Goal: Check status: Check status

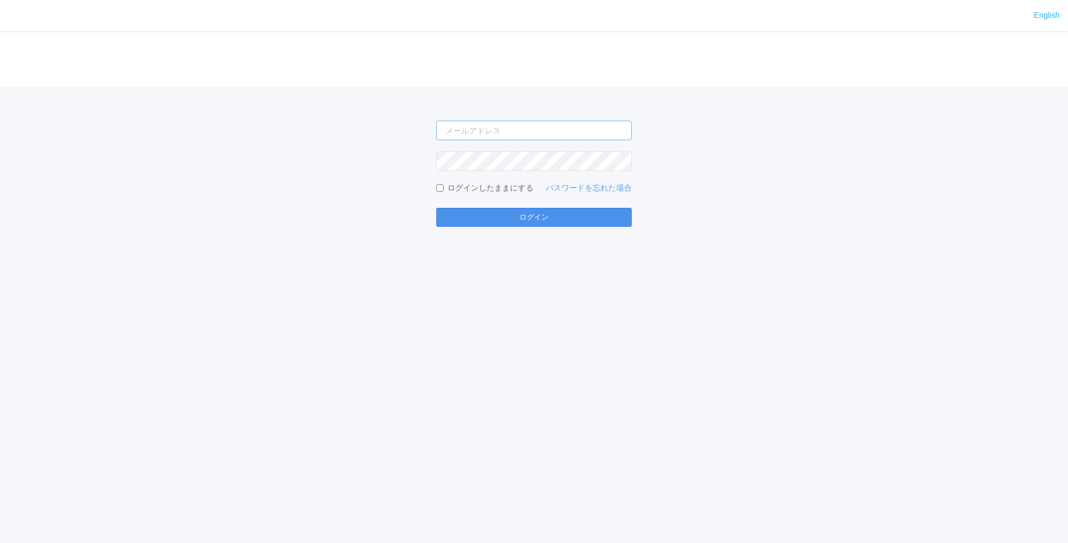
type input "[EMAIL_ADDRESS][DOMAIN_NAME]"
click at [523, 221] on button "ログイン" at bounding box center [533, 217] width 195 height 19
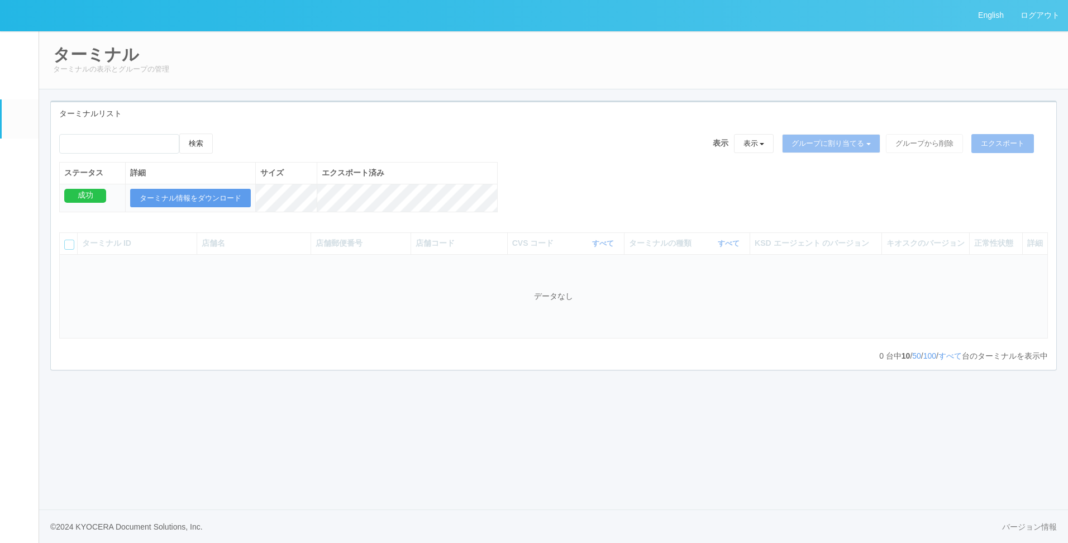
click at [30, 172] on link "パッケージ" at bounding box center [20, 156] width 37 height 34
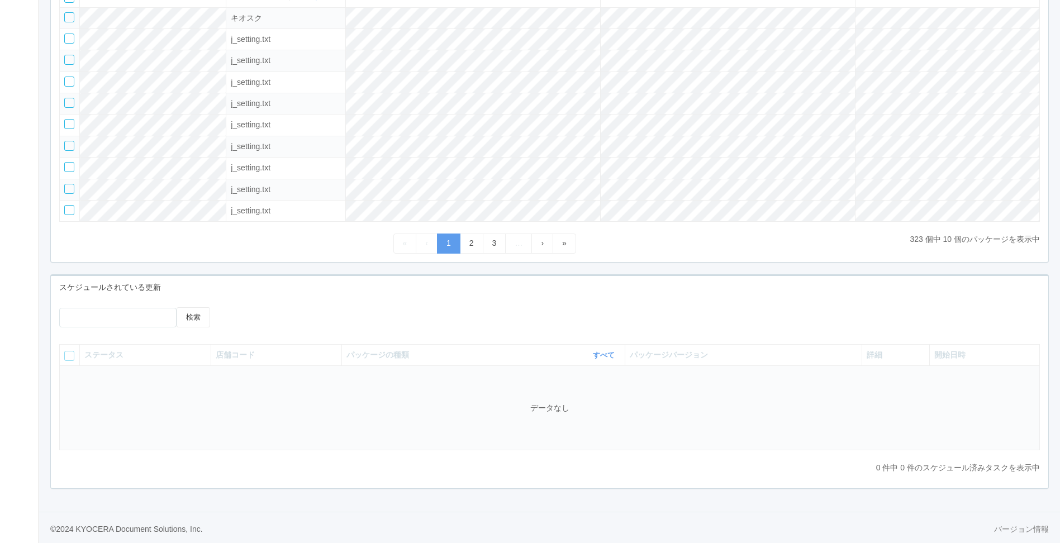
scroll to position [193, 0]
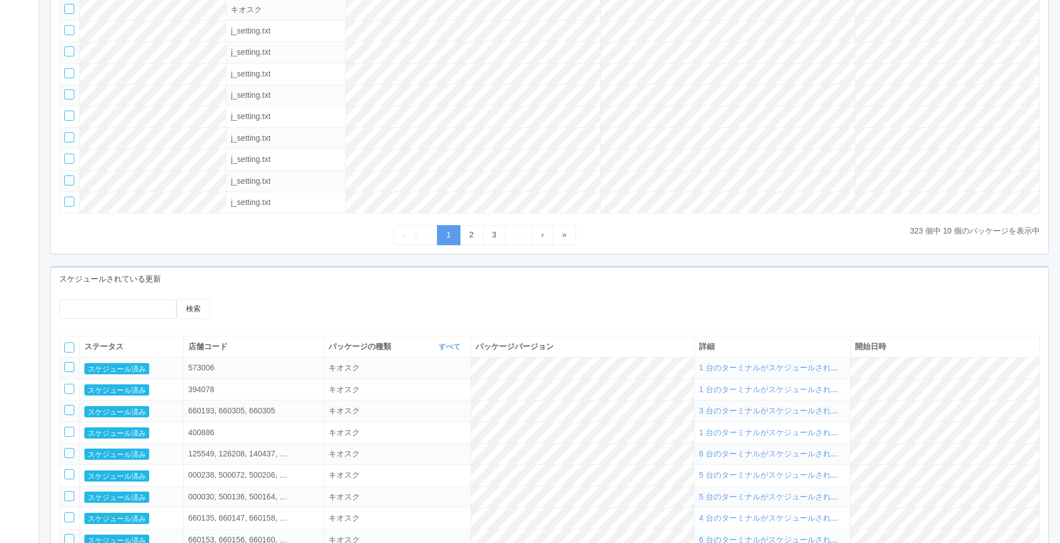
click at [436, 295] on div "検索 ステータス 店舗コード パッケージの種類 すべて 表示 すべて キオスク KSD エージェント j_setting.txt パッケージバージョン 詳細 …" at bounding box center [549, 451] width 997 height 322
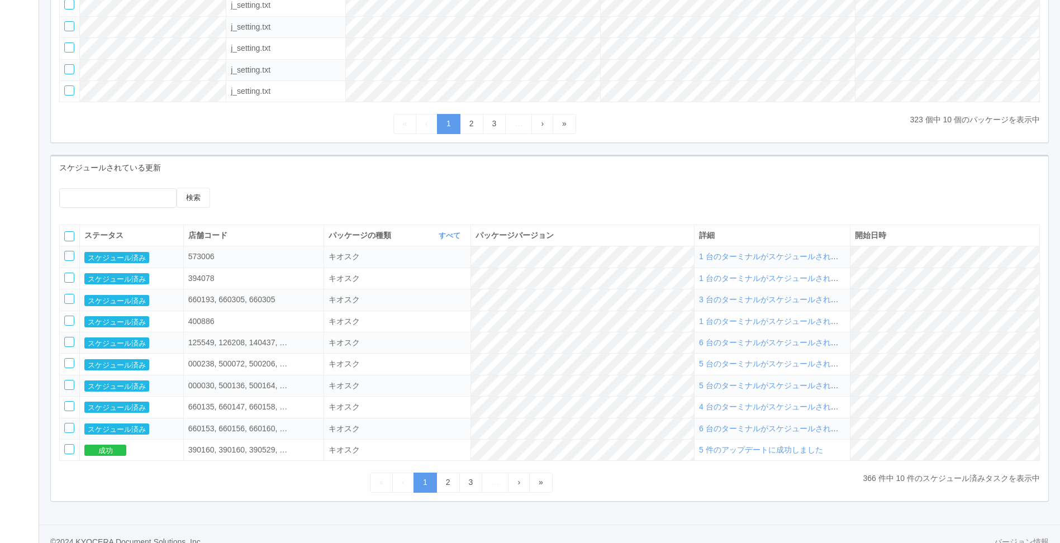
scroll to position [305, 0]
click at [444, 484] on link "2" at bounding box center [447, 482] width 23 height 20
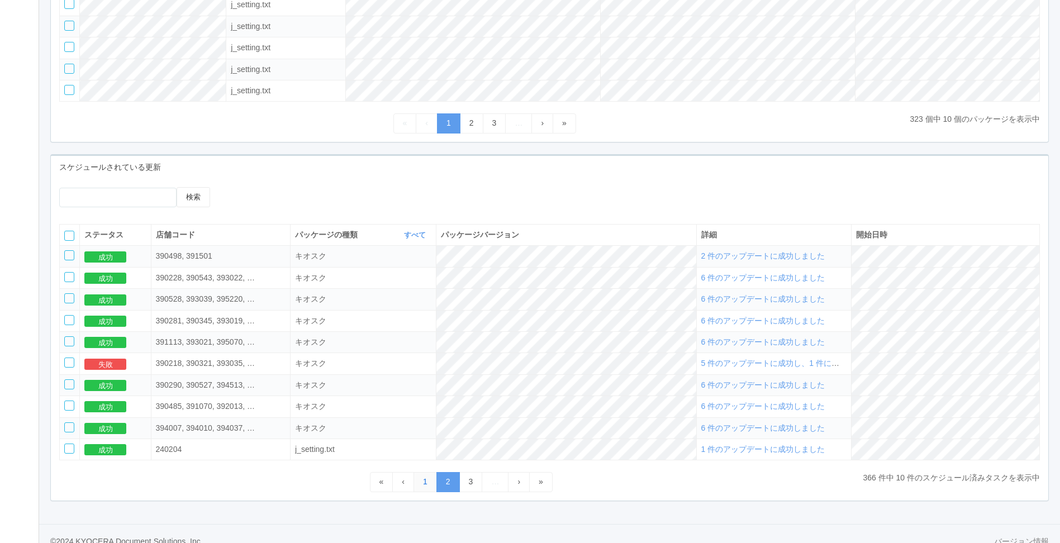
click at [421, 485] on link "1" at bounding box center [424, 482] width 23 height 20
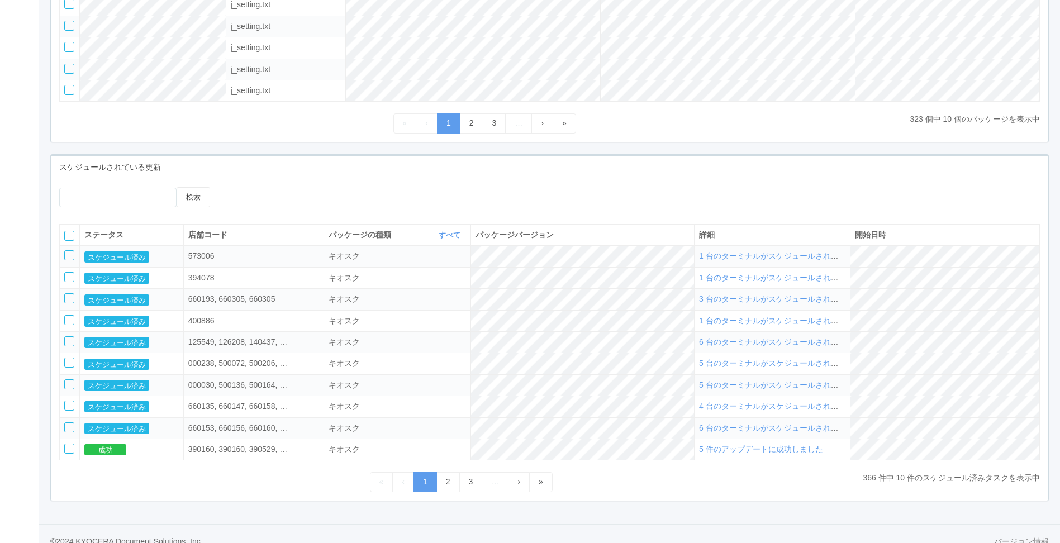
click at [771, 432] on span "6 台のターミナルがスケジュールされました" at bounding box center [776, 427] width 155 height 9
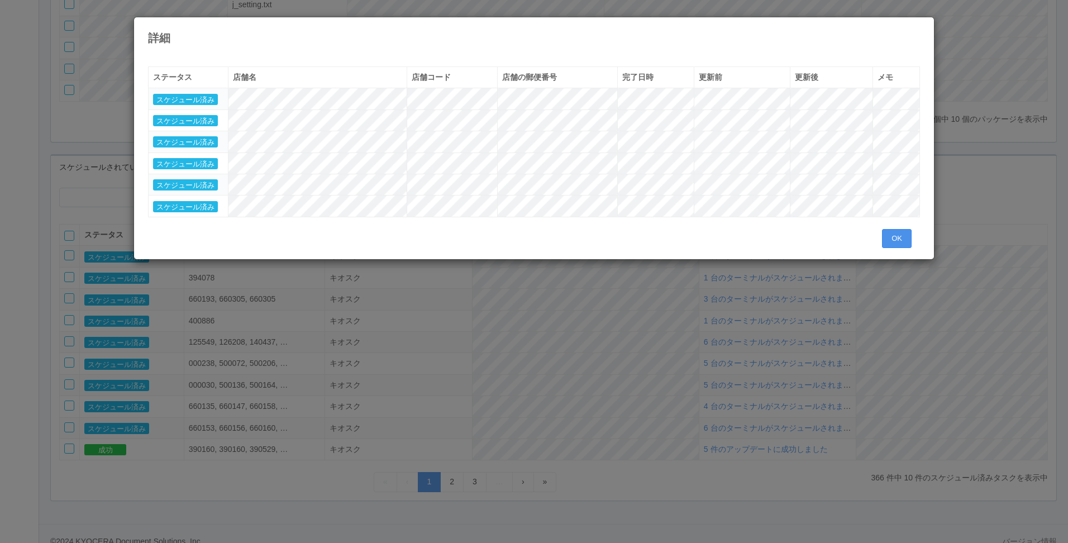
click at [903, 233] on button "OK" at bounding box center [897, 238] width 30 height 19
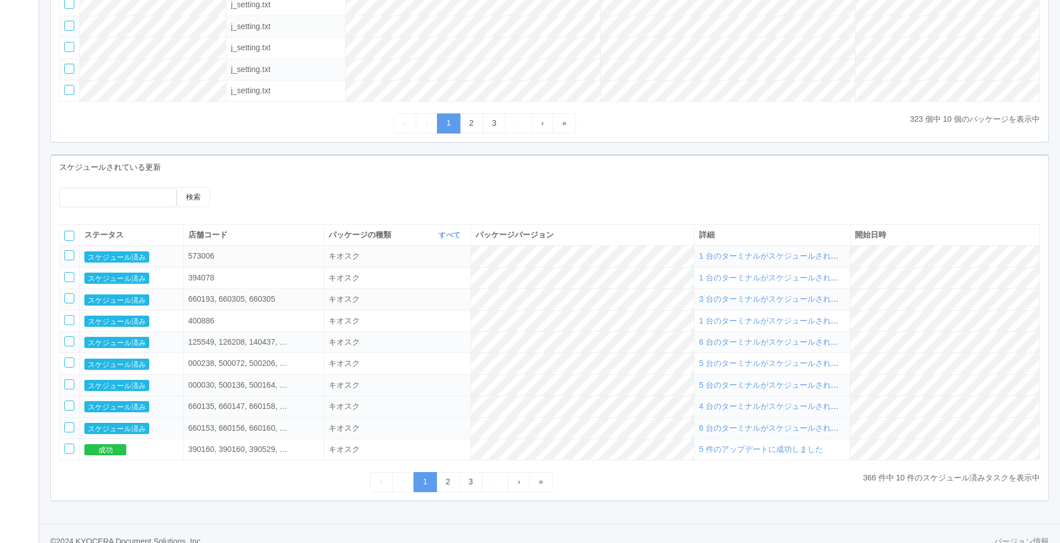
click at [776, 411] on span "4 台のターミナルがスケジュールされました" at bounding box center [776, 406] width 155 height 9
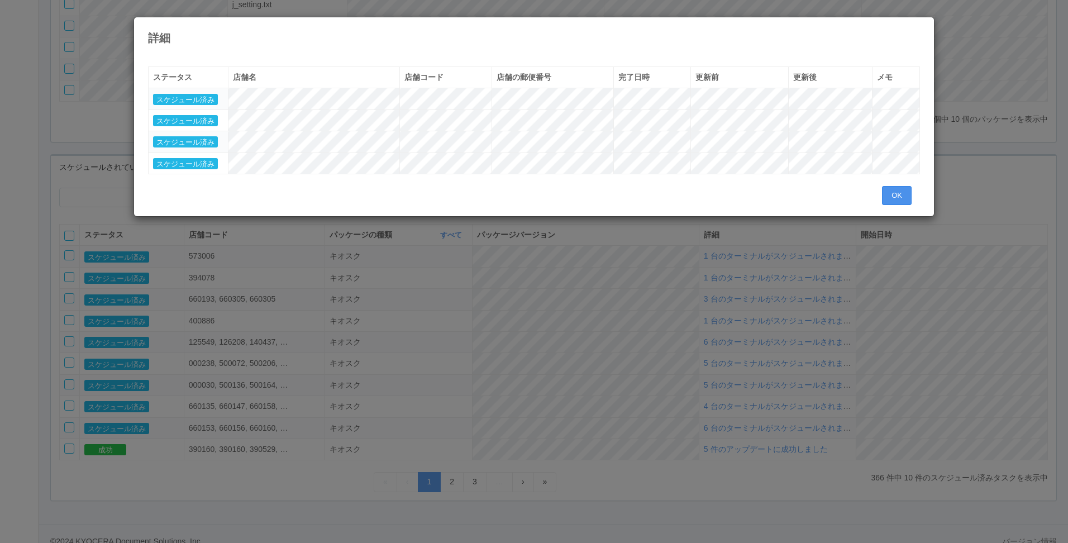
drag, startPoint x: 904, startPoint y: 202, endPoint x: 881, endPoint y: 230, distance: 35.7
click at [901, 201] on button "OK" at bounding box center [897, 195] width 30 height 19
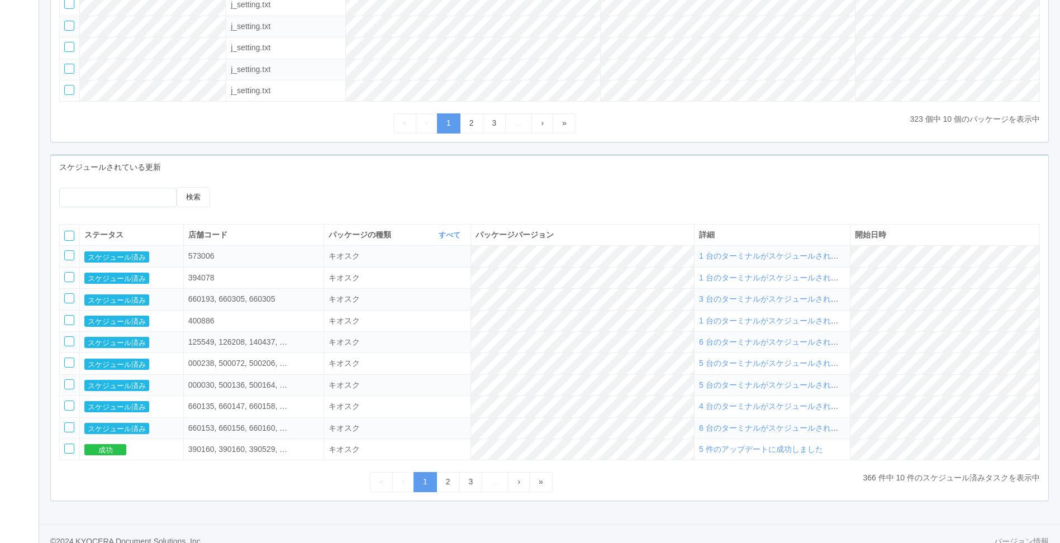
click at [796, 389] on span "5 台のターミナルがスケジュールされました" at bounding box center [776, 384] width 155 height 9
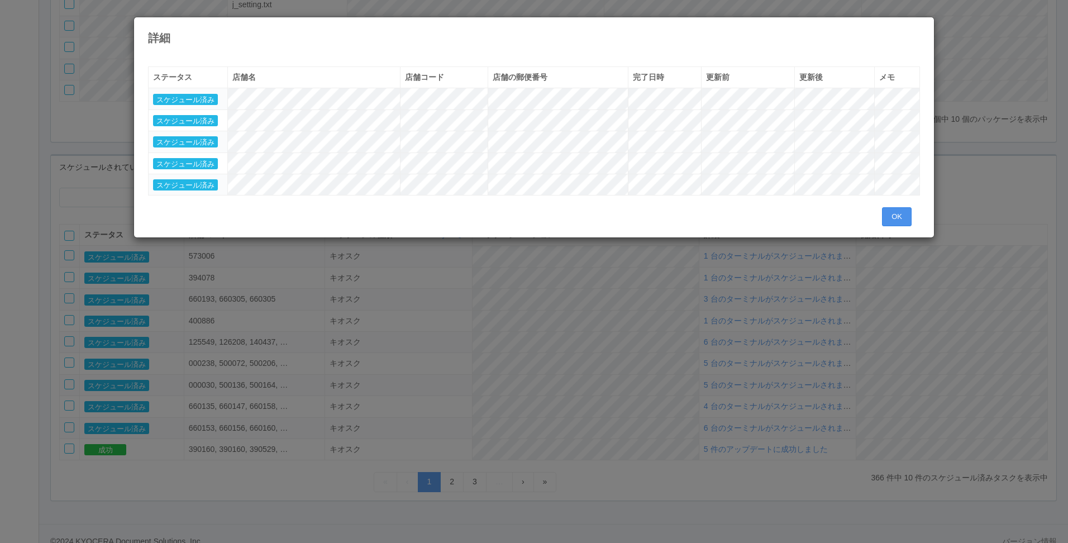
click at [895, 212] on button "OK" at bounding box center [897, 216] width 30 height 19
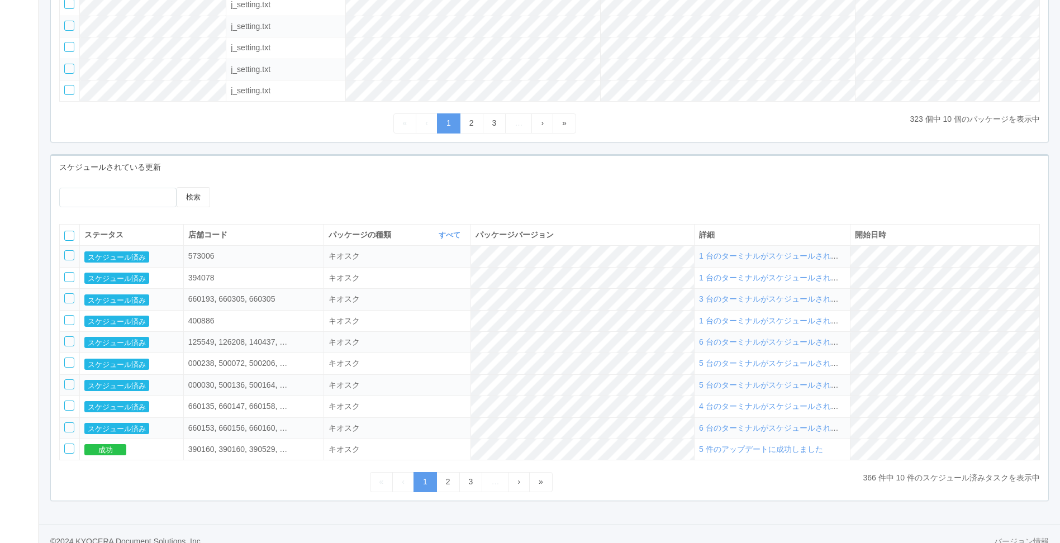
click at [702, 208] on div "検索" at bounding box center [549, 201] width 997 height 28
click at [785, 432] on span "6 台のターミナルがスケジュールされました" at bounding box center [776, 427] width 155 height 9
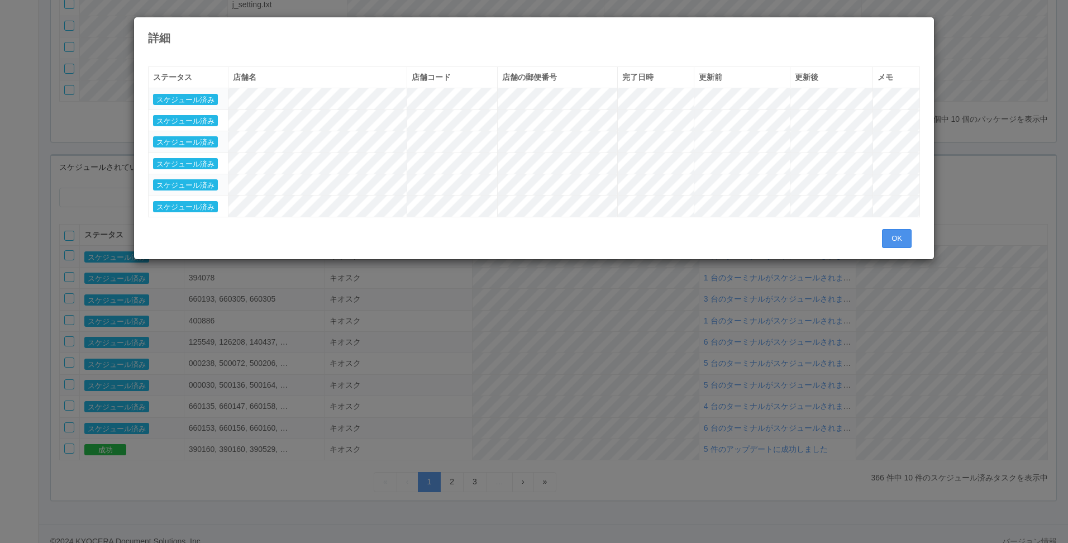
click at [909, 242] on button "OK" at bounding box center [897, 238] width 30 height 19
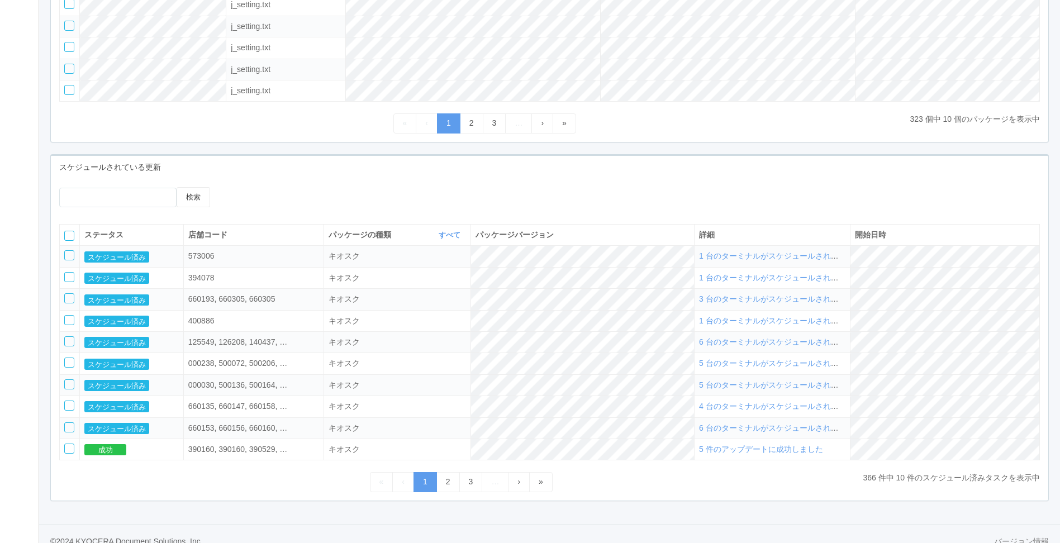
click at [818, 384] on td "5 台のターミナルがスケジュールされました" at bounding box center [772, 384] width 156 height 21
click at [817, 387] on span "5 台のターミナルがスケジュールされました" at bounding box center [776, 384] width 155 height 9
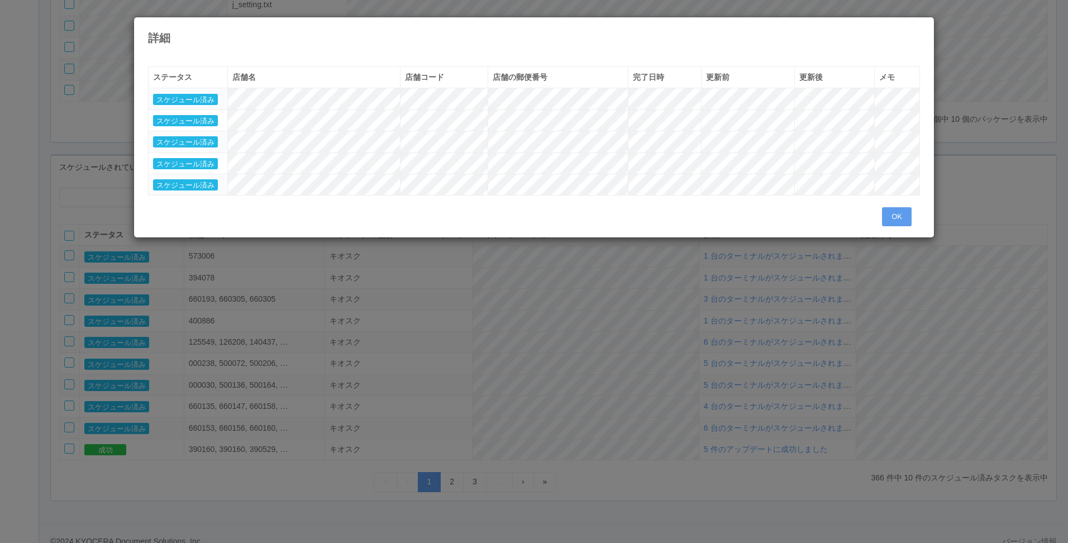
click at [912, 213] on div "OK" at bounding box center [901, 216] width 38 height 19
click at [877, 213] on div "« ‹ 1 › » ステータス 店舗名 店舗コード 店舗の郵便番号 完了日時 更新前 更新後 メモ スケジュール済み スケジュール済み スケジュール済み スケ…" at bounding box center [534, 142] width 789 height 168
click at [887, 217] on button "OK" at bounding box center [897, 216] width 30 height 19
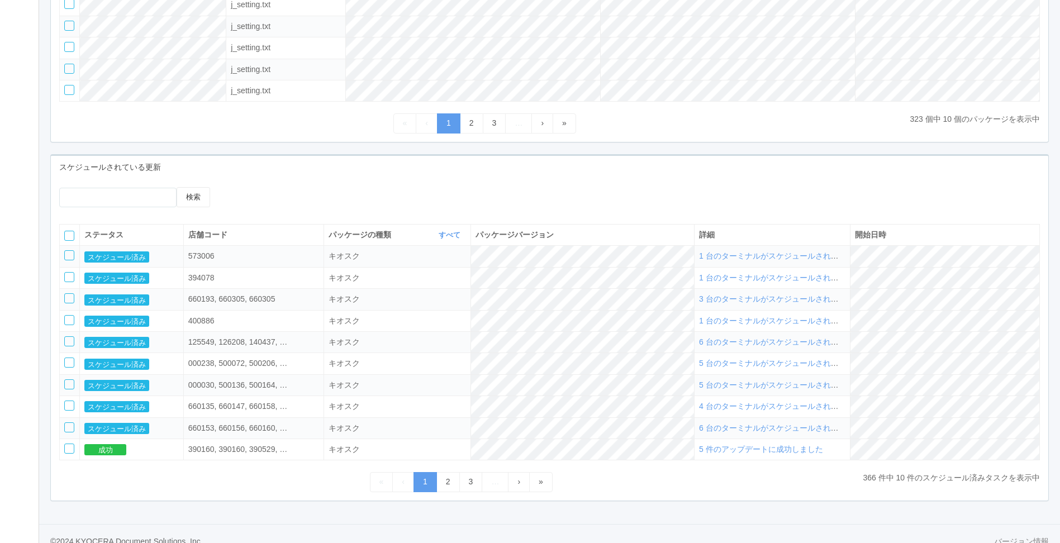
click at [641, 199] on div "検索" at bounding box center [549, 201] width 997 height 28
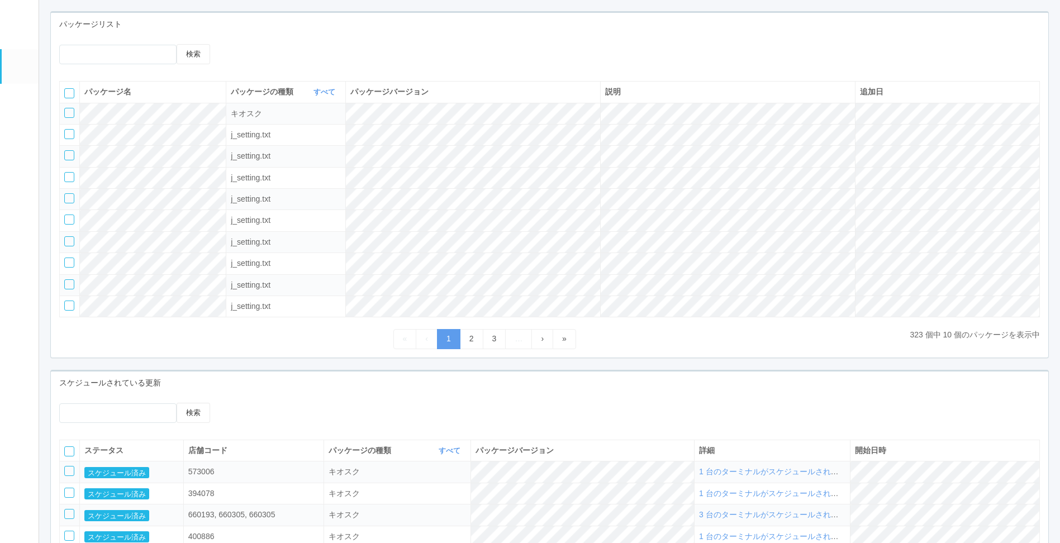
scroll to position [26, 0]
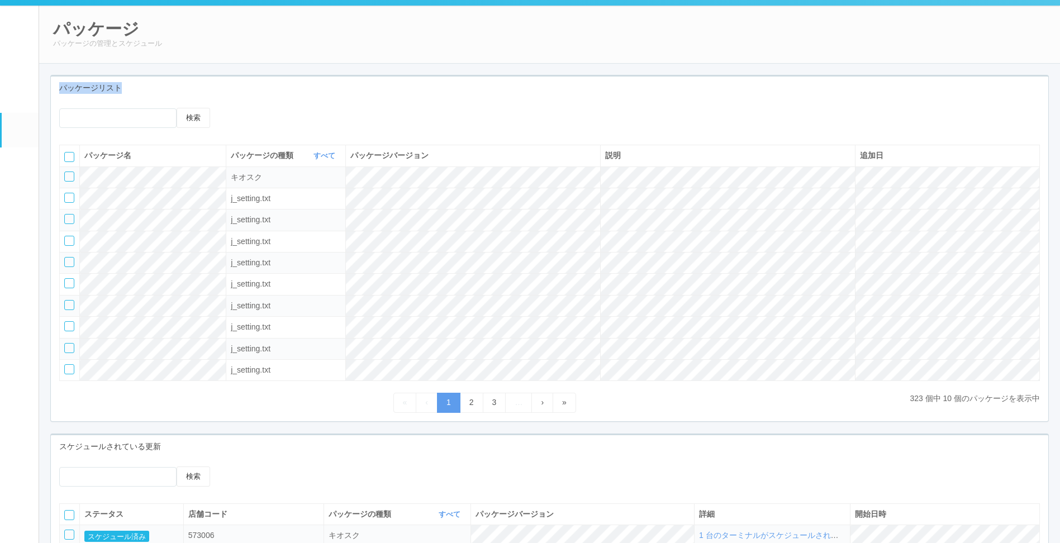
click at [364, 62] on div "パッケージ パッケージの管理とスケジュール パッケージリスト 検索 パッケージ名 パッケージの種類 すべて 表示 すべて キオスク KSD エージェント j_…" at bounding box center [549, 404] width 1020 height 798
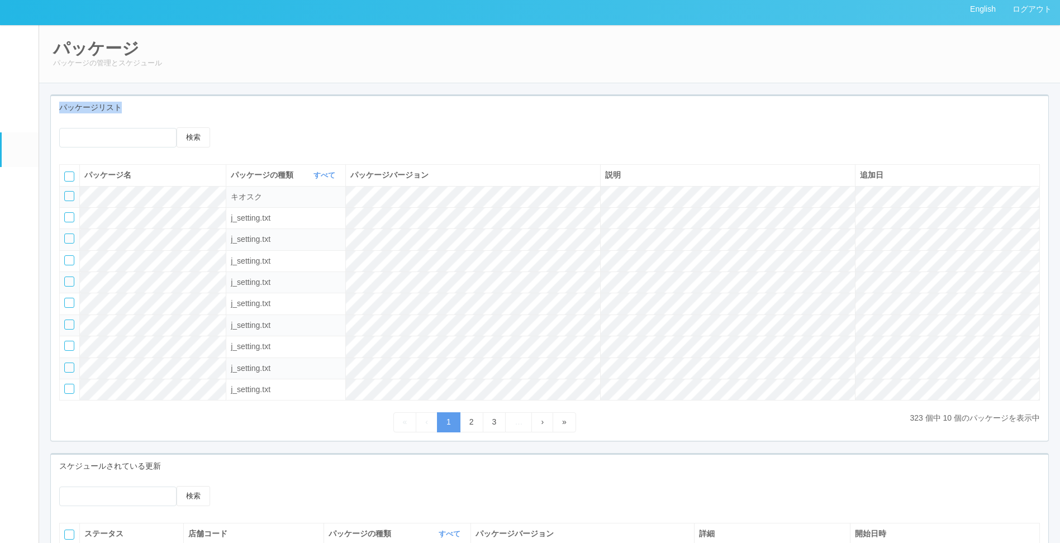
scroll to position [0, 0]
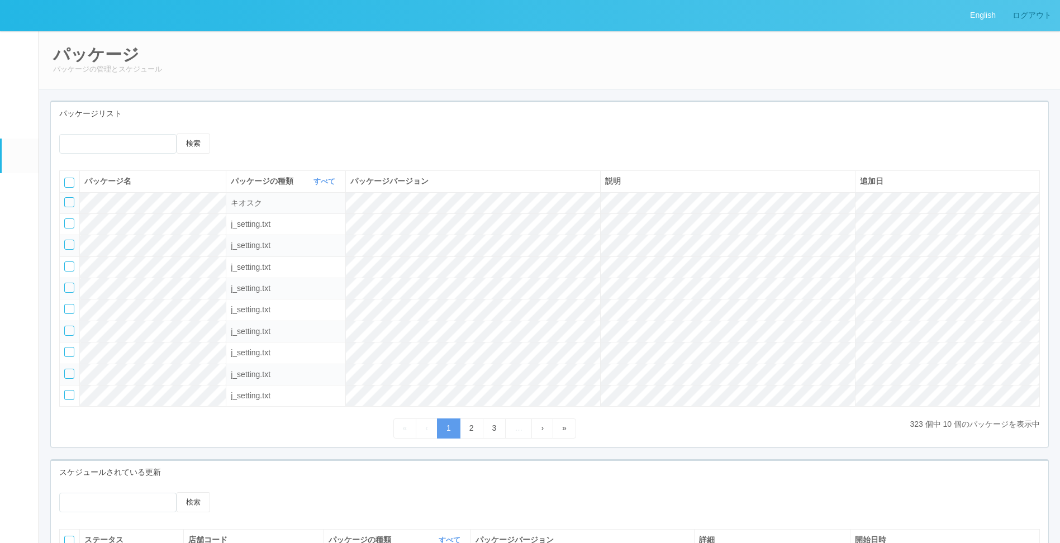
click at [1029, 21] on link "ログアウト" at bounding box center [1032, 15] width 56 height 31
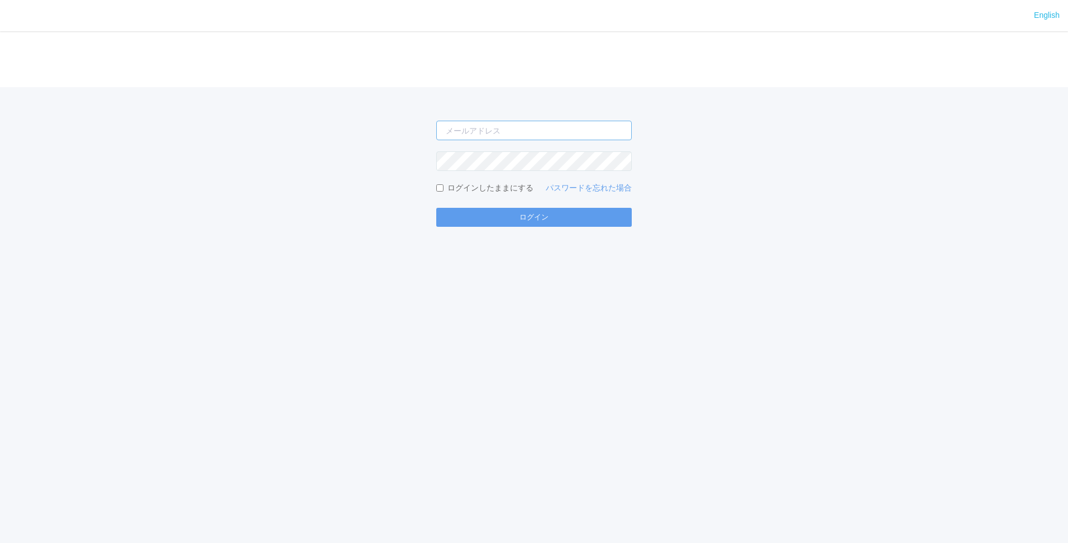
type input "[EMAIL_ADDRESS][DOMAIN_NAME]"
click at [225, 240] on div "English ログイン shuhei.otsuki@dj.kyocera.com ログインしたままにする パスワードを忘れた場合 ログイン" at bounding box center [534, 271] width 1068 height 543
click at [99, 292] on div "English ログイン shuhei.otsuki@dj.kyocera.com ログインしたままにする パスワードを忘れた場合 ログイン" at bounding box center [534, 271] width 1068 height 543
click at [265, 278] on div "English ログイン shuhei.otsuki@dj.kyocera.com ログインしたままにする パスワードを忘れた場合 ログイン" at bounding box center [534, 271] width 1068 height 543
drag, startPoint x: 389, startPoint y: 331, endPoint x: 522, endPoint y: 242, distance: 159.4
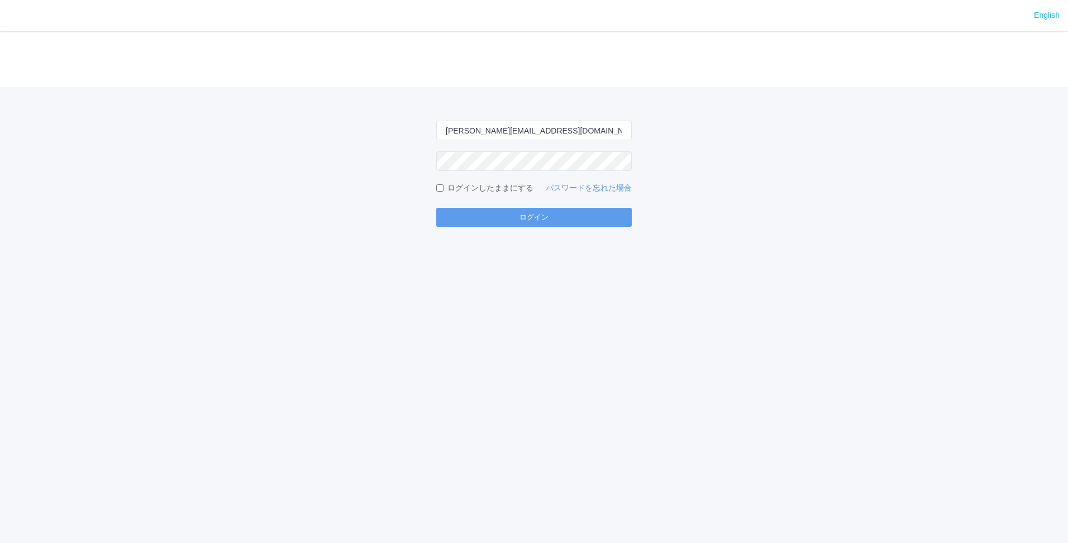
click at [390, 331] on div "English ログイン shuhei.otsuki@dj.kyocera.com ログインしたままにする パスワードを忘れた場合 ログイン" at bounding box center [534, 271] width 1068 height 543
click at [512, 223] on button "ログイン" at bounding box center [533, 217] width 195 height 19
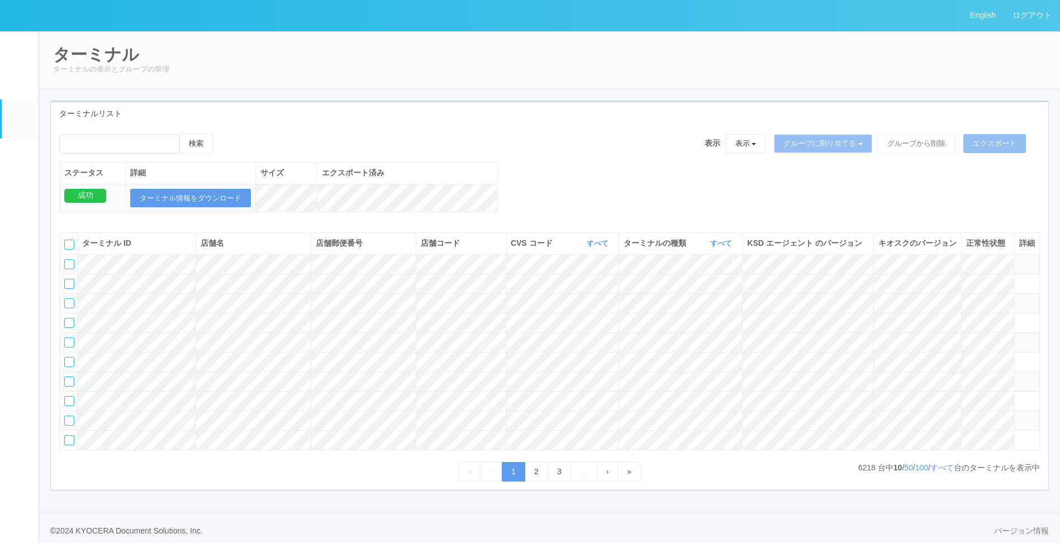
click at [11, 166] on link "パッケージ" at bounding box center [20, 156] width 37 height 34
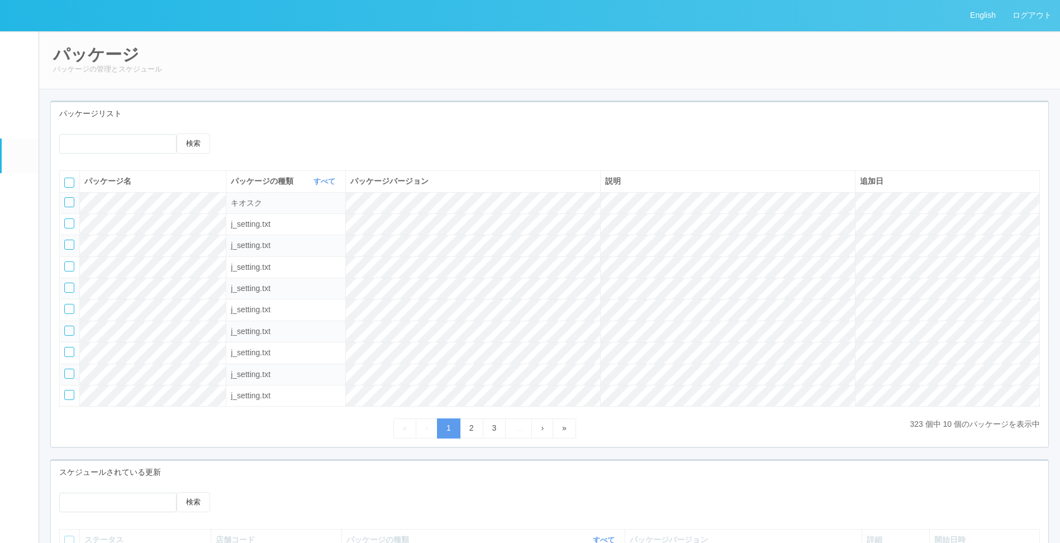
click at [364, 127] on div "検索 パッケージ名 パッケージの種類 すべて 表示 すべて キオスク KSD エージェント j_setting.txt パッケージバージョン 説明 追加日 キ…" at bounding box center [549, 286] width 997 height 322
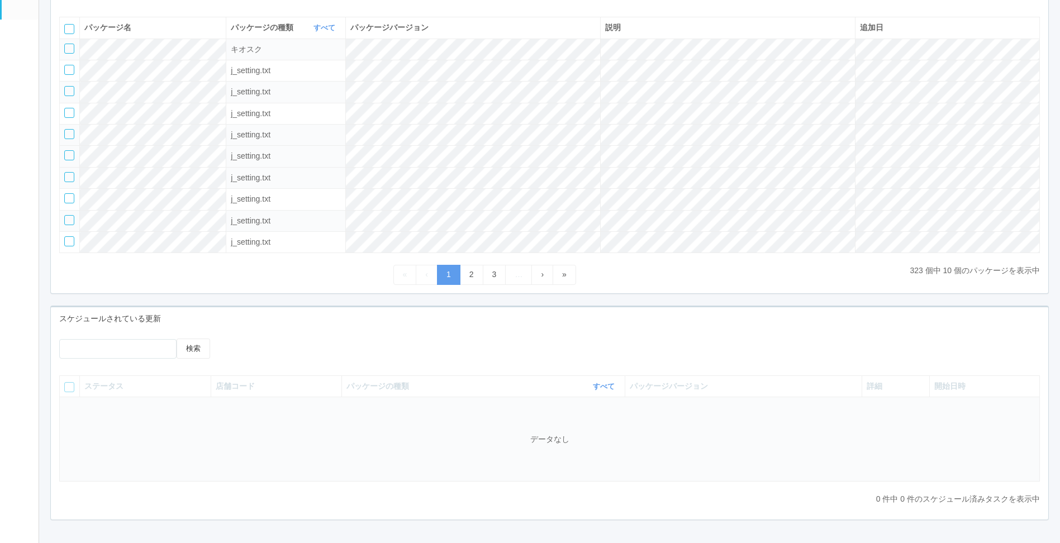
scroll to position [193, 0]
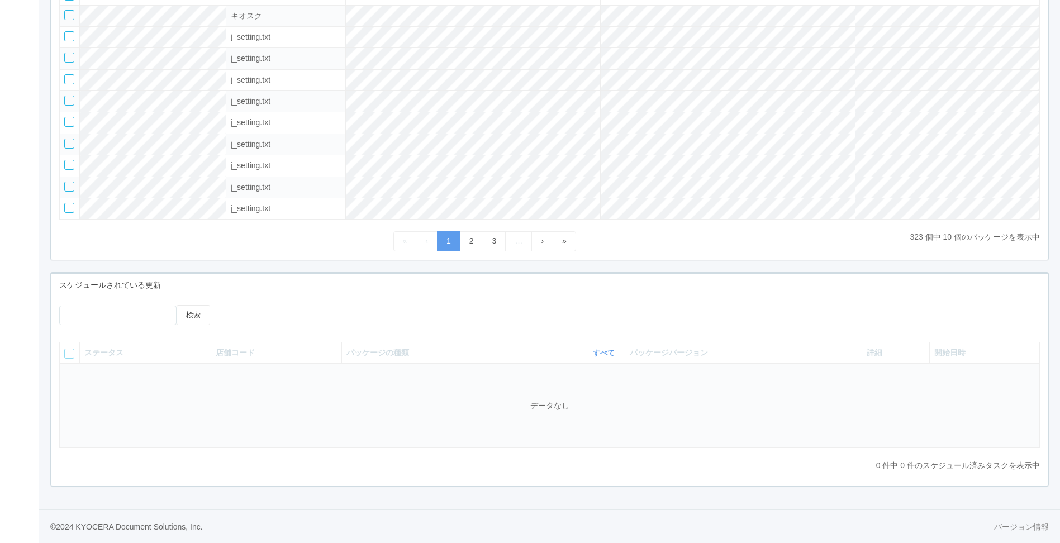
click at [328, 280] on div "スケジュールされている更新" at bounding box center [549, 285] width 997 height 23
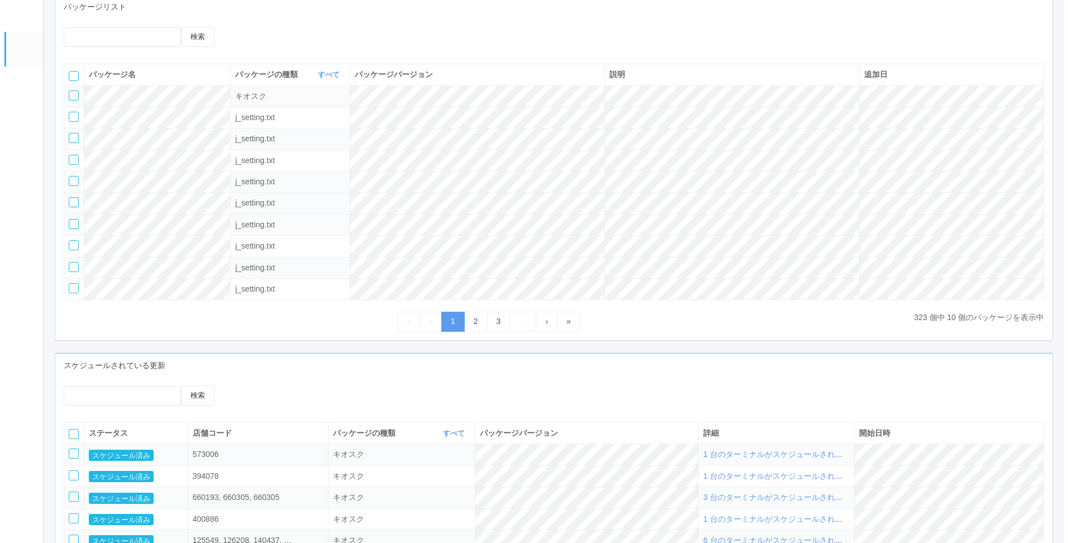
scroll to position [0, 0]
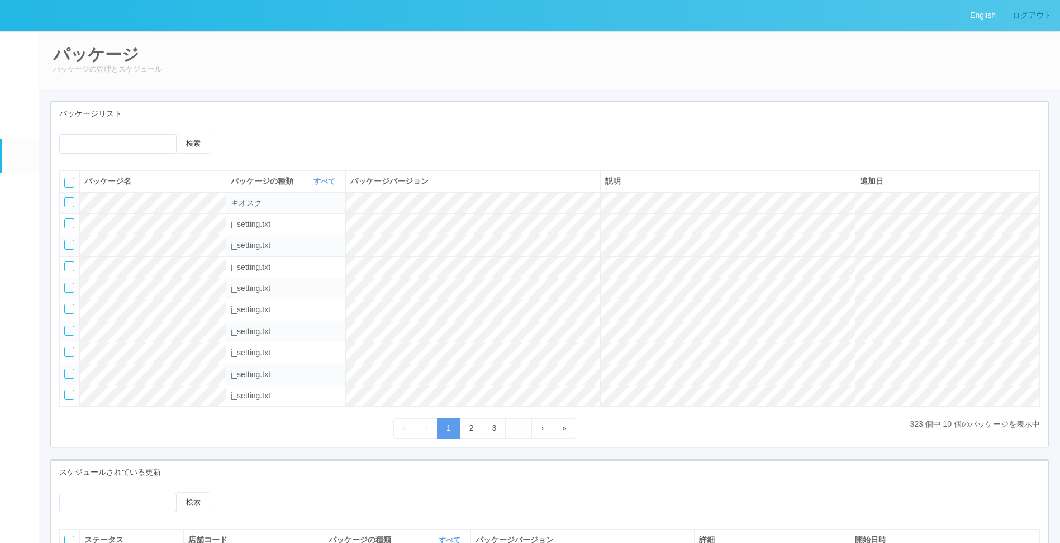
click at [1020, 15] on link "ログアウト" at bounding box center [1032, 15] width 56 height 31
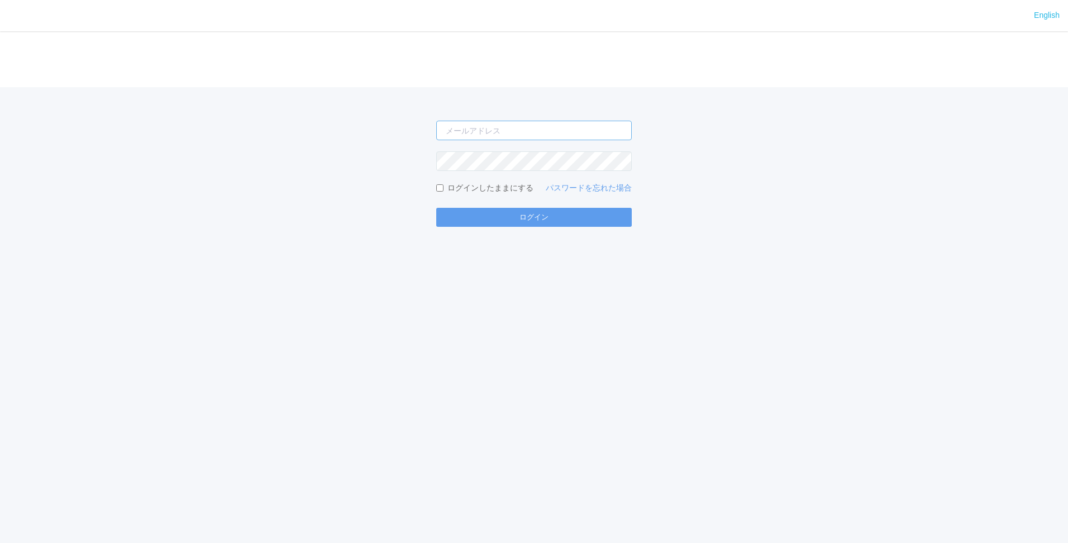
type input "[EMAIL_ADDRESS][DOMAIN_NAME]"
drag, startPoint x: 159, startPoint y: 169, endPoint x: 147, endPoint y: 180, distance: 16.6
click at [156, 170] on div "shuhei.otsuki@dj.kyocera.com ログインしたままにする パスワードを忘れた場合 ログイン" at bounding box center [534, 157] width 1068 height 140
click at [158, 180] on div "shuhei.otsuki@dj.kyocera.com ログインしたままにする パスワードを忘れた場合 ログイン" at bounding box center [534, 157] width 1068 height 140
drag, startPoint x: 131, startPoint y: 168, endPoint x: 127, endPoint y: 162, distance: 7.6
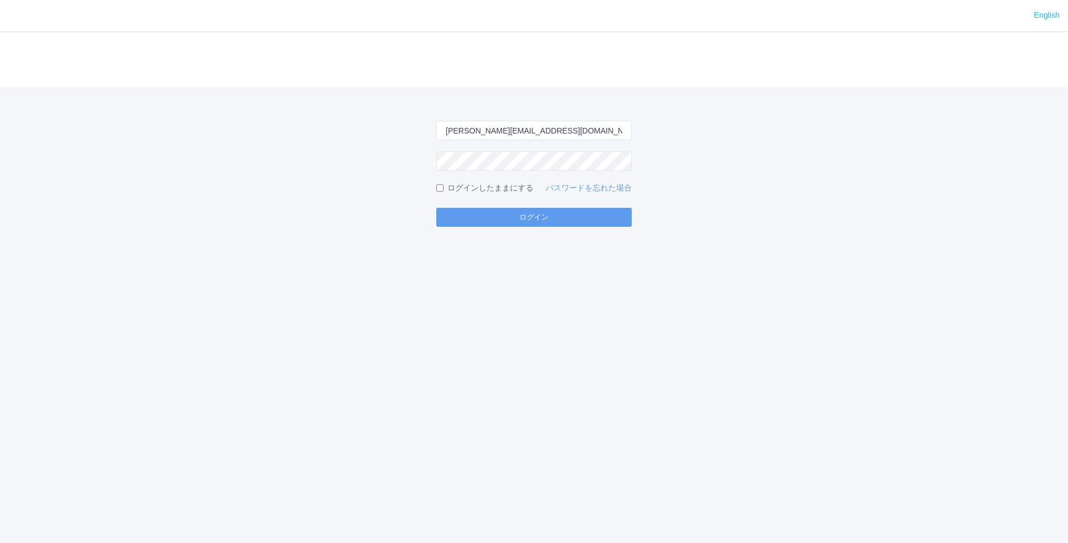
click at [130, 166] on div "shuhei.otsuki@dj.kyocera.com ログインしたままにする パスワードを忘れた場合 ログイン" at bounding box center [534, 157] width 1068 height 140
type input "[EMAIL_ADDRESS][DOMAIN_NAME]"
click at [151, 163] on div "shuhei.otsuki@dj.kyocera.com ログインしたままにする パスワードを忘れた場合 ログイン" at bounding box center [534, 157] width 1068 height 140
type input "[EMAIL_ADDRESS][DOMAIN_NAME]"
click at [520, 213] on button "ログイン" at bounding box center [533, 217] width 195 height 19
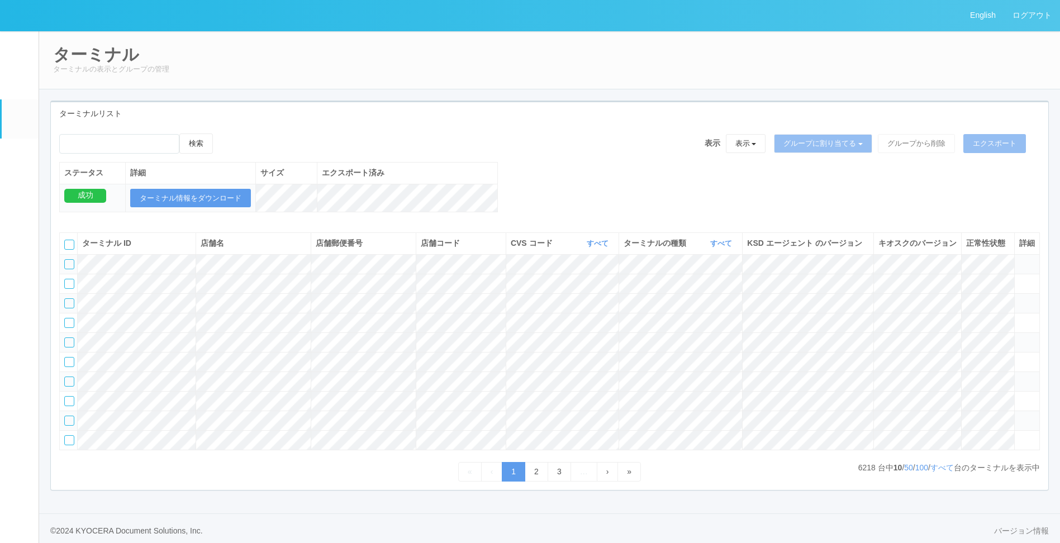
click at [488, 127] on div "検索 表示 表示 すべてのターミナル 未割り当てのターミナル グループを追加 グループ名を編集 アーカイブ済みのターミナル グループに割り当てる グループを追…" at bounding box center [549, 307] width 997 height 365
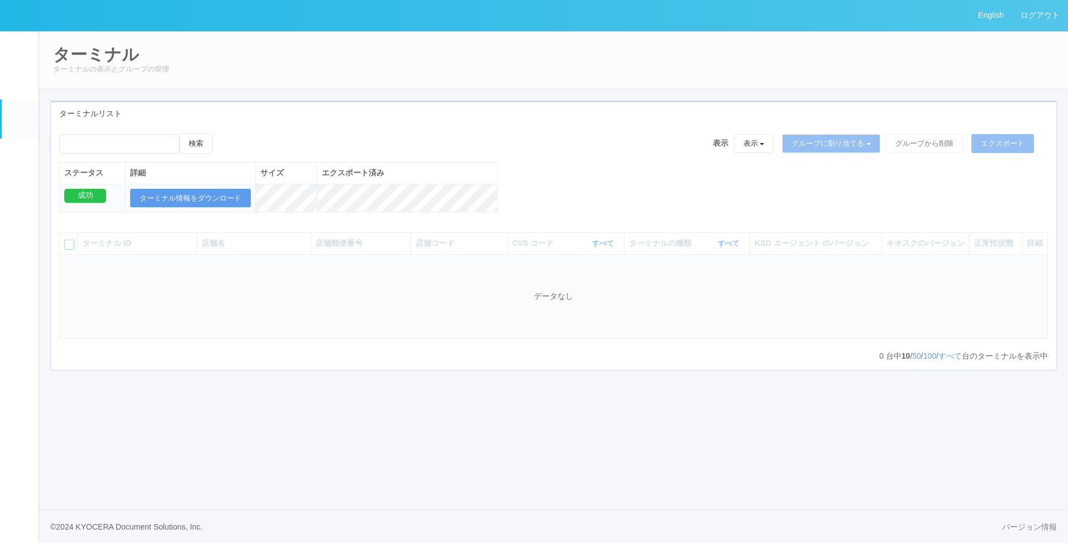
click at [575, 158] on div "検索 表示 表示 すべてのターミナル 未割り当てのターミナル グループを追加 グループ名を編集 アーカイブ済みのターミナル グループに割り当てる グループを追…" at bounding box center [553, 147] width 989 height 28
click at [402, 378] on div "ターミナルリスト 検索 表示 表示 すべてのターミナル 未割り当てのターミナル グループを追加 グループ名を編集 アーカイブ済みのターミナル グループに割り当…" at bounding box center [553, 242] width 1023 height 282
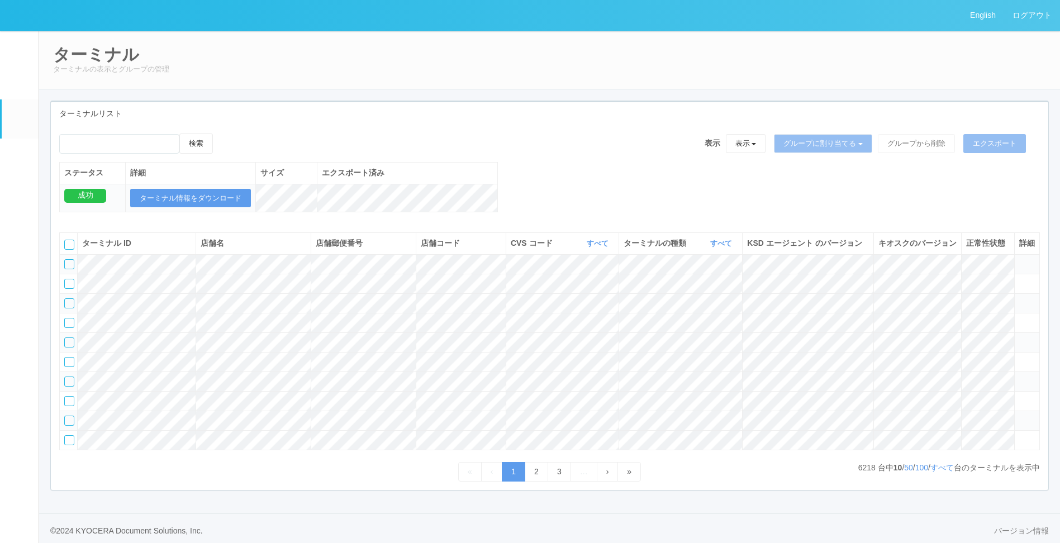
click at [9, 163] on link "パッケージ" at bounding box center [20, 156] width 37 height 34
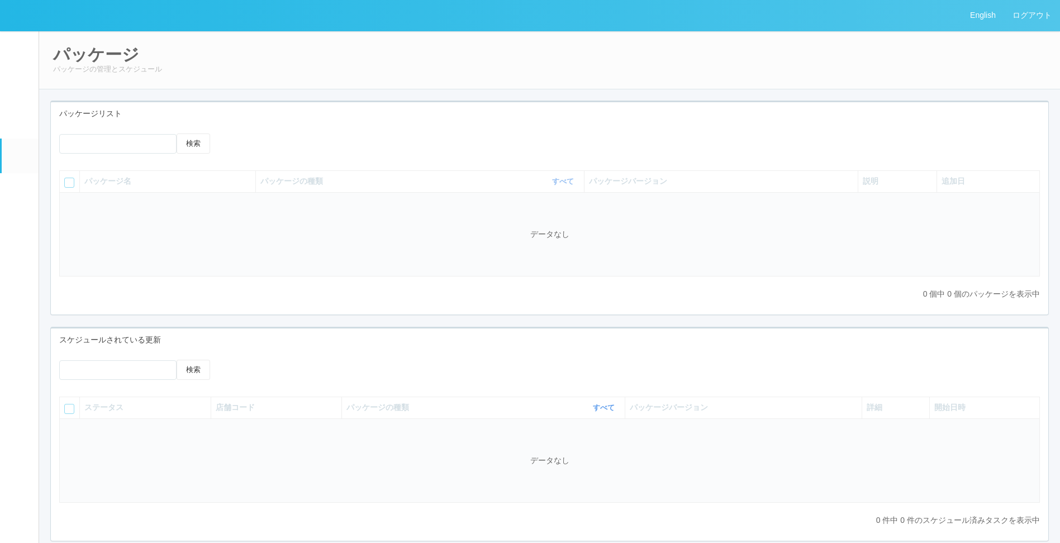
click at [520, 118] on div "パッケージリスト" at bounding box center [549, 113] width 997 height 23
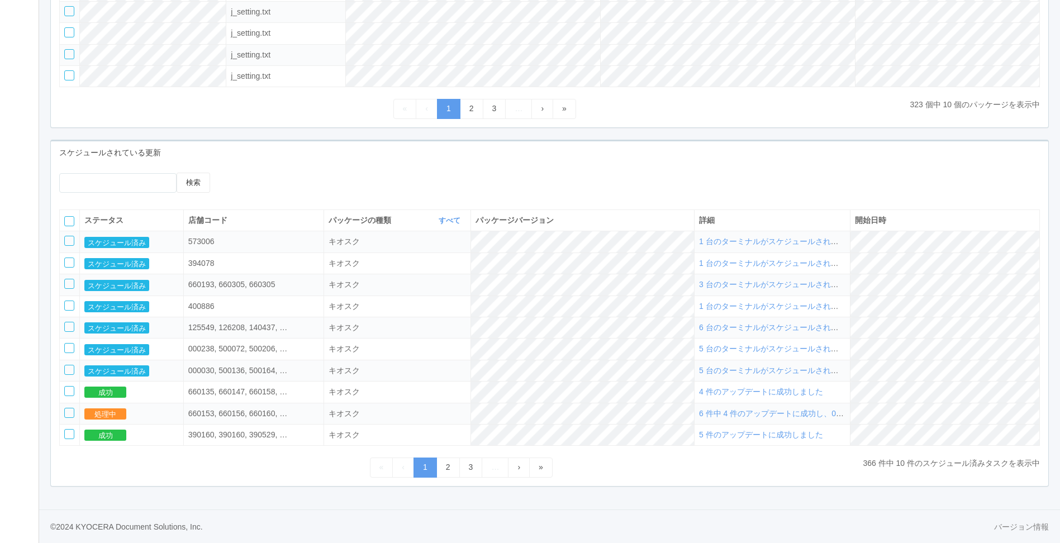
scroll to position [326, 0]
click at [444, 462] on link "2" at bounding box center [447, 467] width 23 height 20
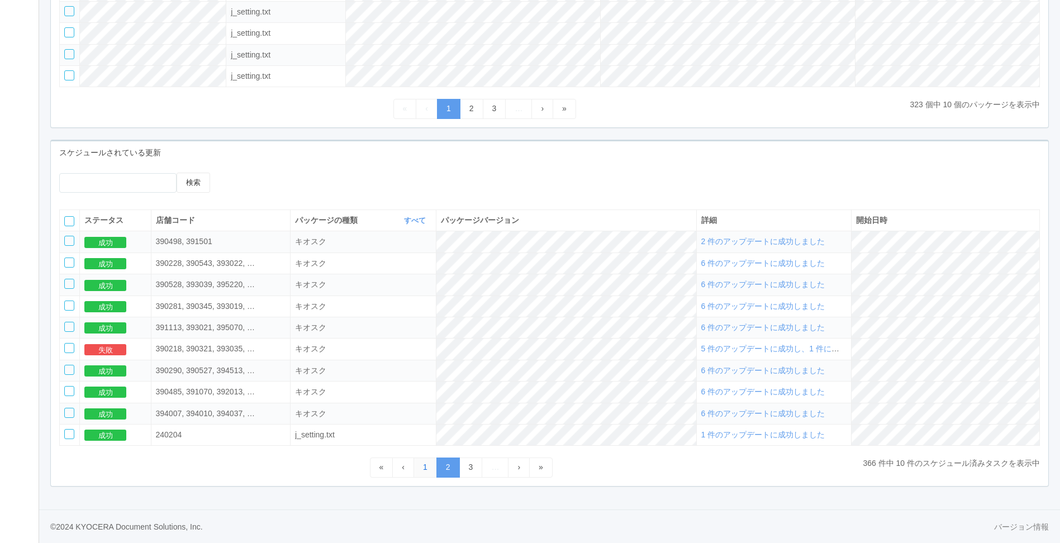
click at [416, 467] on link "1" at bounding box center [424, 467] width 23 height 20
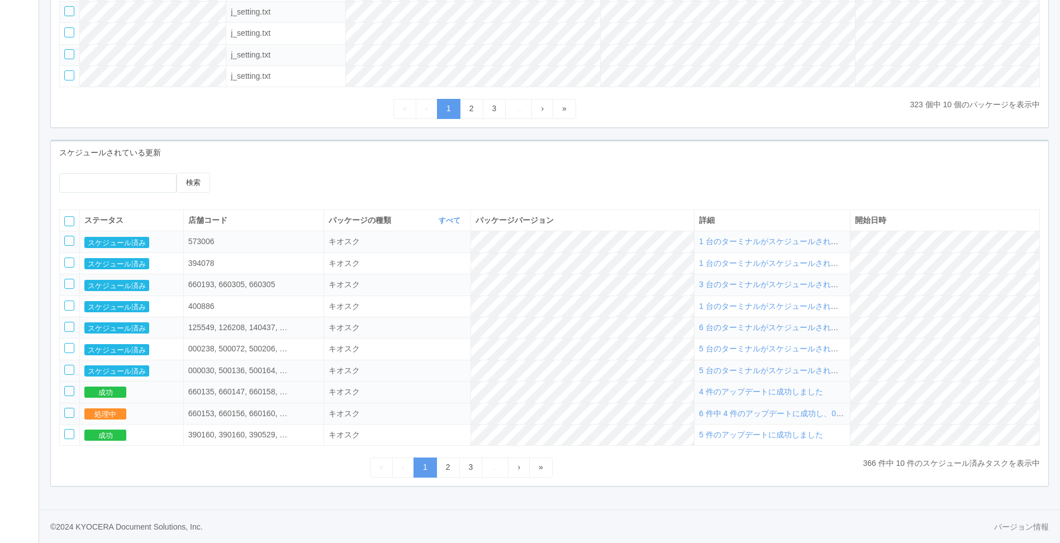
click at [742, 390] on span "4 件のアップデートに成功しました" at bounding box center [761, 391] width 124 height 9
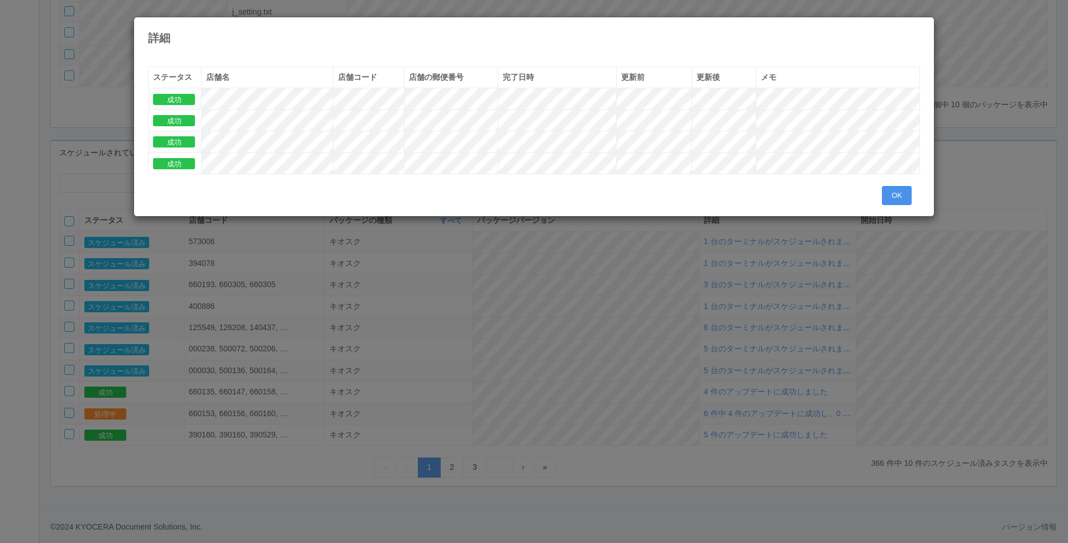
click at [892, 194] on button "OK" at bounding box center [897, 195] width 30 height 19
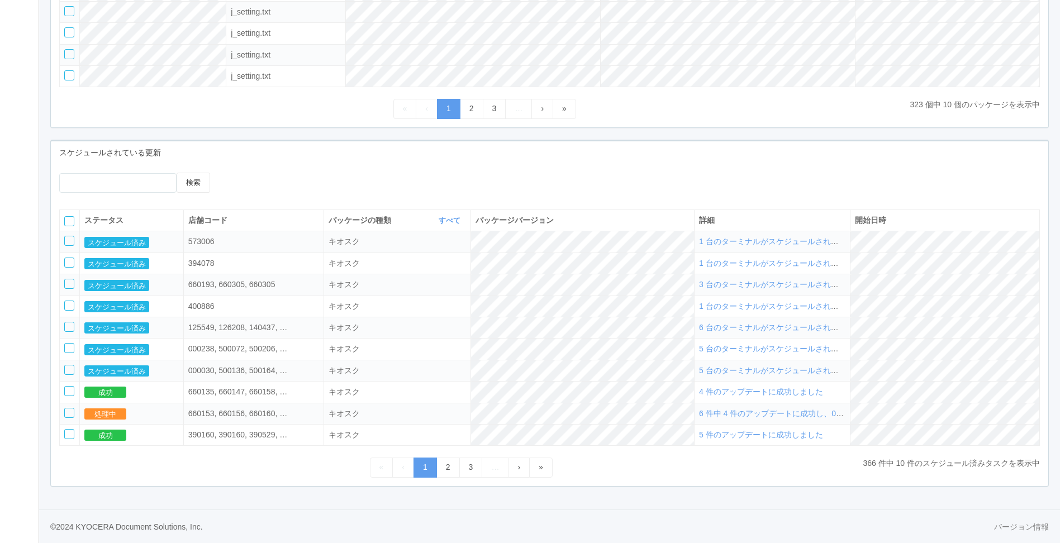
click at [798, 411] on span "6 件中 4 件のアップデートに成功し、0 件に失敗しました" at bounding box center [800, 413] width 202 height 9
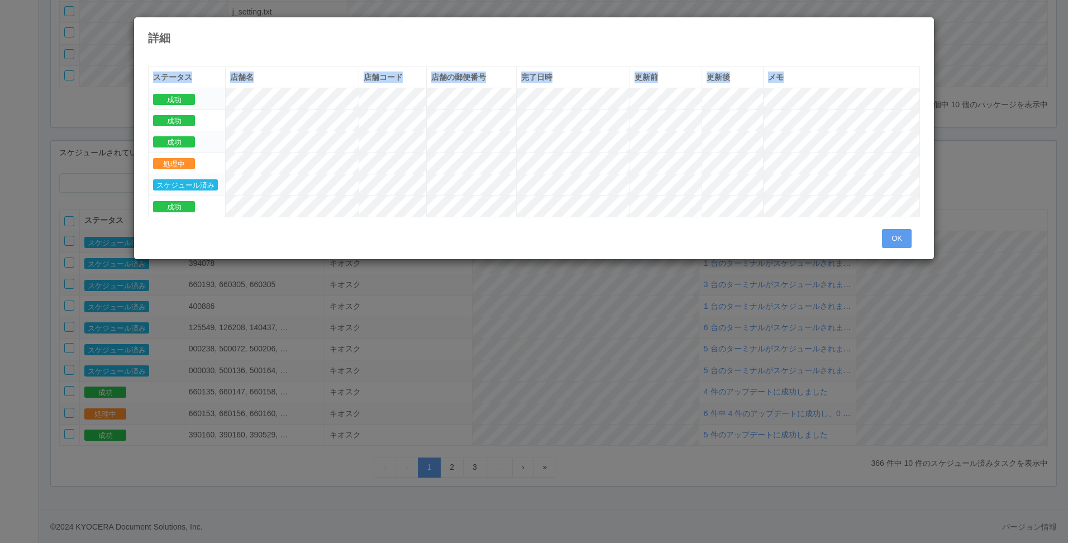
click at [934, 164] on div "詳細 « ‹ 1 › » ステータス 店舗名 店舗コード 店舗の郵便番号 完了日時 更新前 更新後 メモ 成功 成功 成功 処理中 スケジュール済み 成功 OK" at bounding box center [534, 271] width 1068 height 543
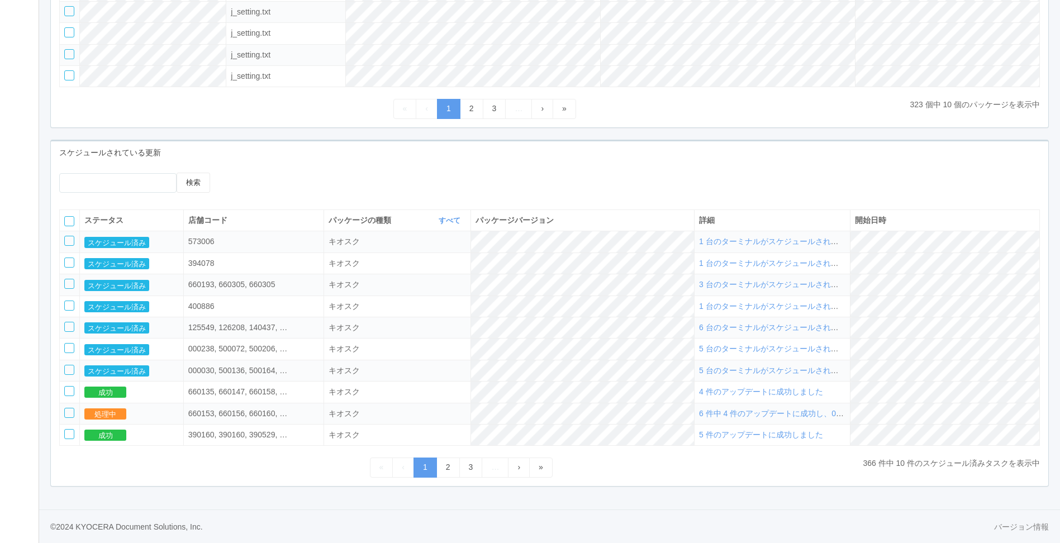
click at [757, 413] on span "6 件中 4 件のアップデートに成功し、0 件に失敗しました" at bounding box center [800, 413] width 202 height 9
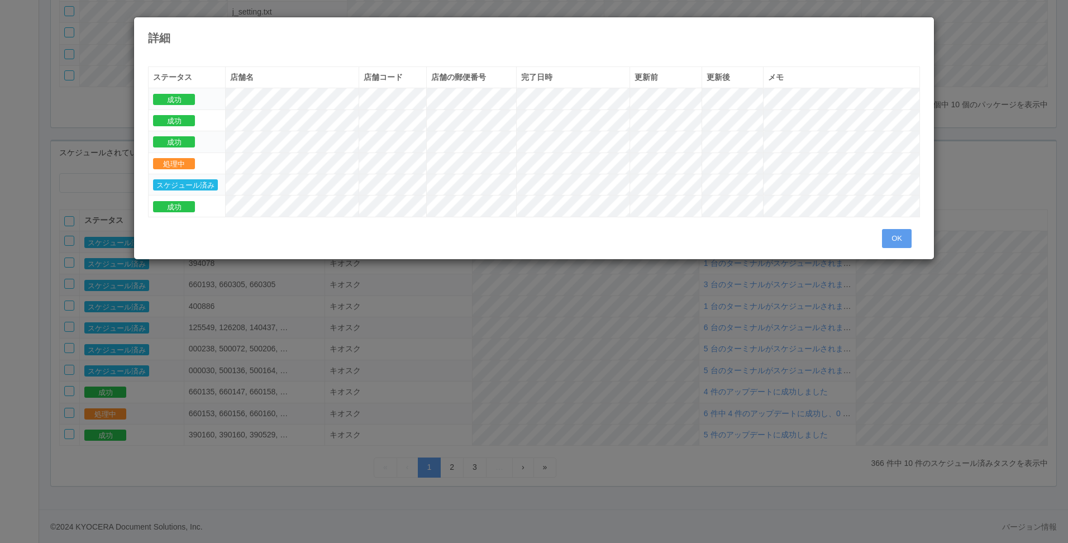
click at [689, 164] on tr "処理中" at bounding box center [534, 162] width 771 height 21
click at [885, 237] on button "OK" at bounding box center [897, 238] width 30 height 19
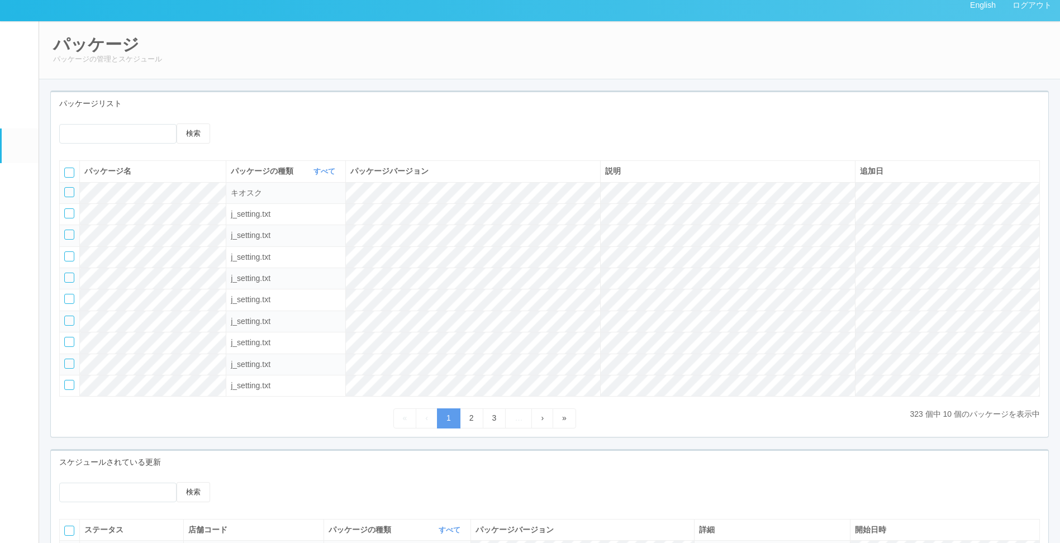
scroll to position [0, 0]
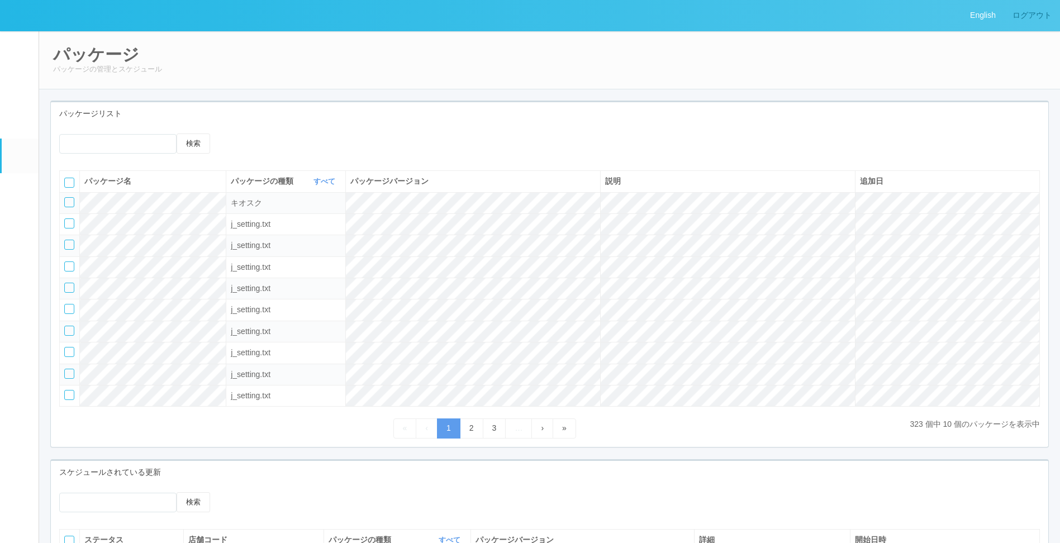
click at [1017, 15] on link "ログアウト" at bounding box center [1032, 15] width 56 height 31
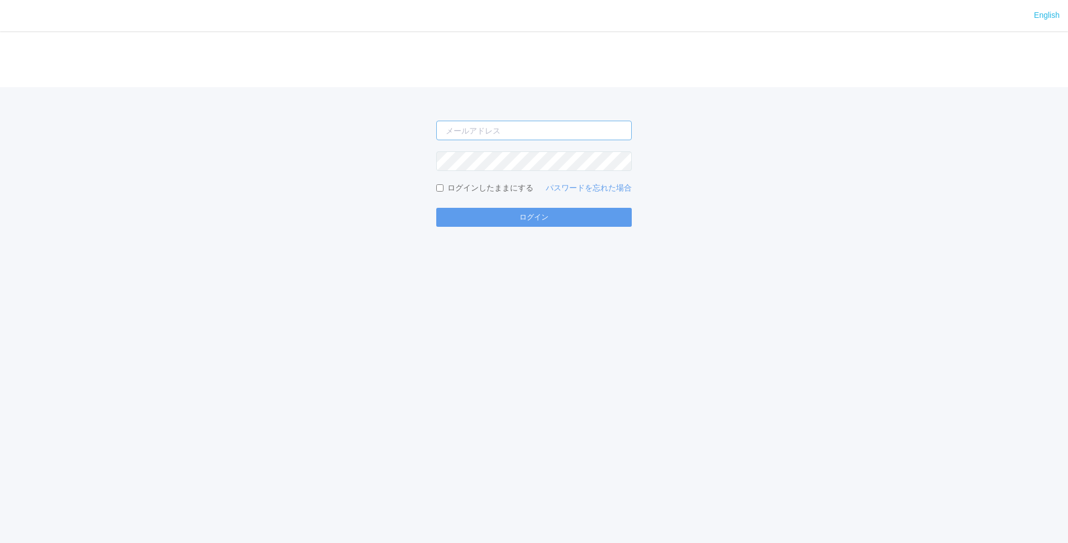
type input "[EMAIL_ADDRESS][DOMAIN_NAME]"
click at [518, 231] on div "English ログイン shuhei.otsuki@dj.kyocera.com ログインしたままにする パスワードを忘れた場合 ログイン" at bounding box center [534, 271] width 1068 height 543
click at [518, 225] on button "ログイン" at bounding box center [533, 217] width 195 height 19
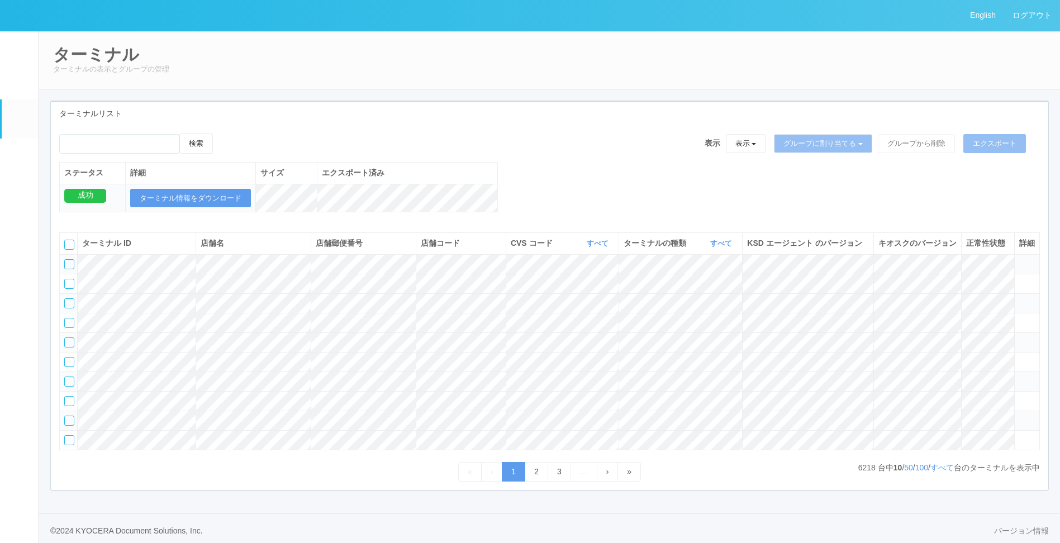
click at [12, 167] on link "パッケージ" at bounding box center [20, 156] width 37 height 34
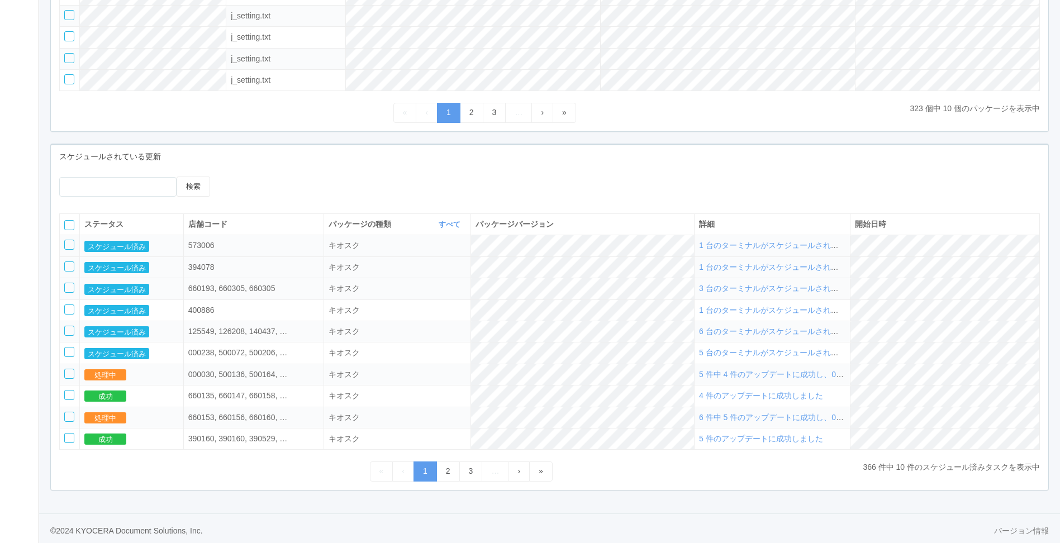
scroll to position [326, 0]
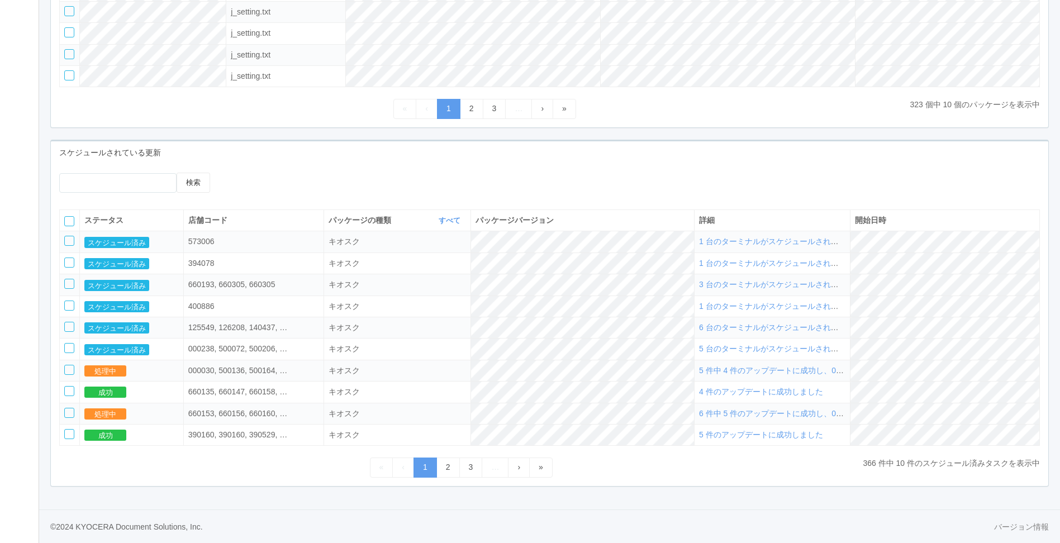
click at [849, 416] on span "6 件中 5 件のアップデートに成功し、0 件に失敗しました" at bounding box center [800, 413] width 202 height 9
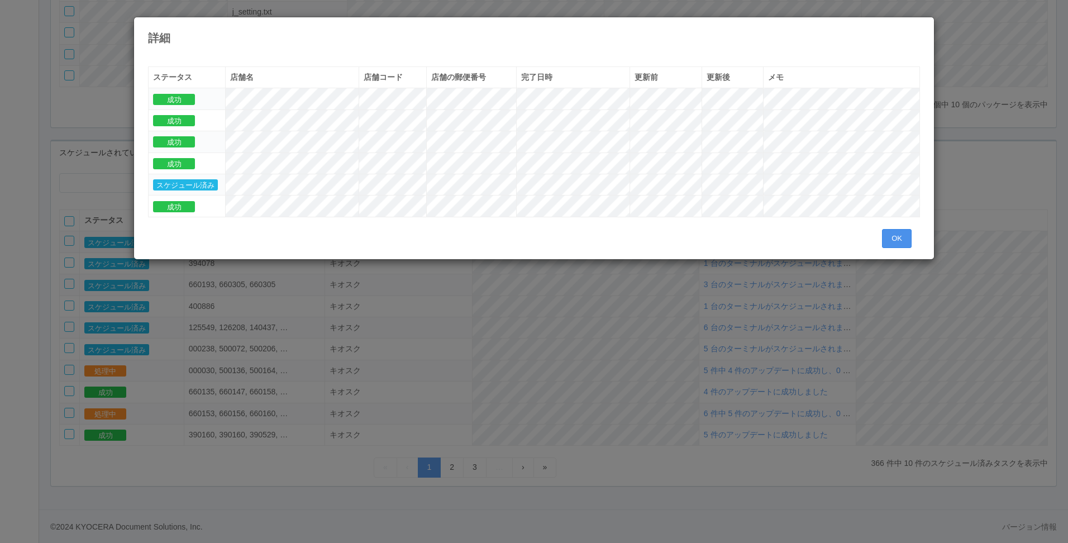
click at [891, 233] on button "OK" at bounding box center [897, 238] width 30 height 19
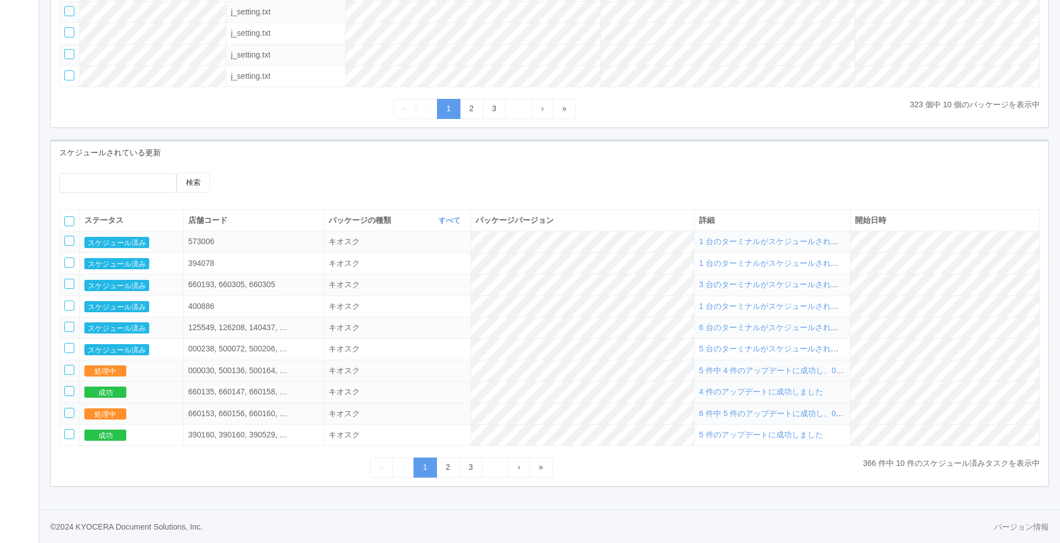
click at [791, 389] on span "4 件のアップデートに成功しました" at bounding box center [761, 391] width 124 height 9
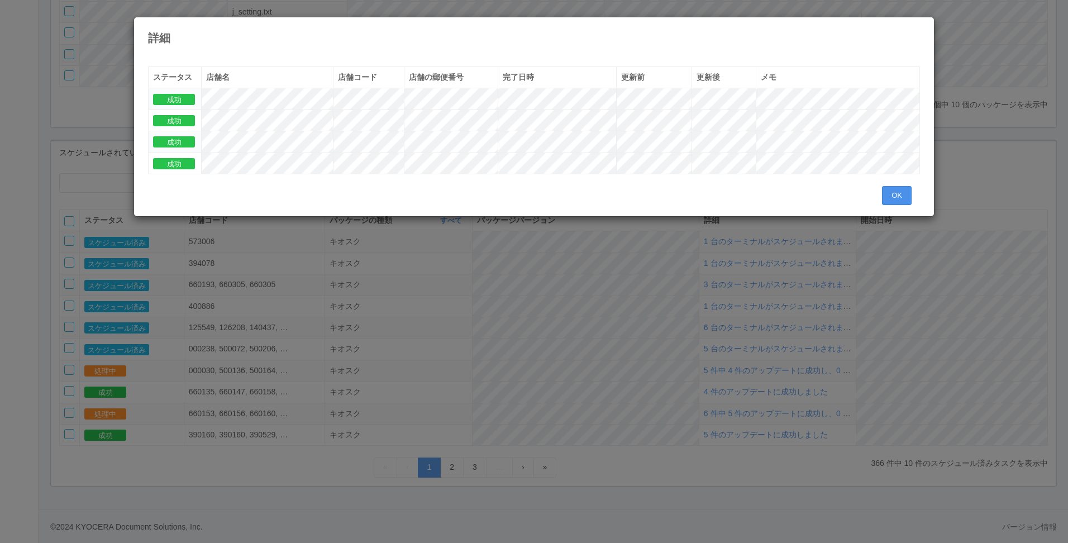
click at [891, 195] on button "OK" at bounding box center [897, 195] width 30 height 19
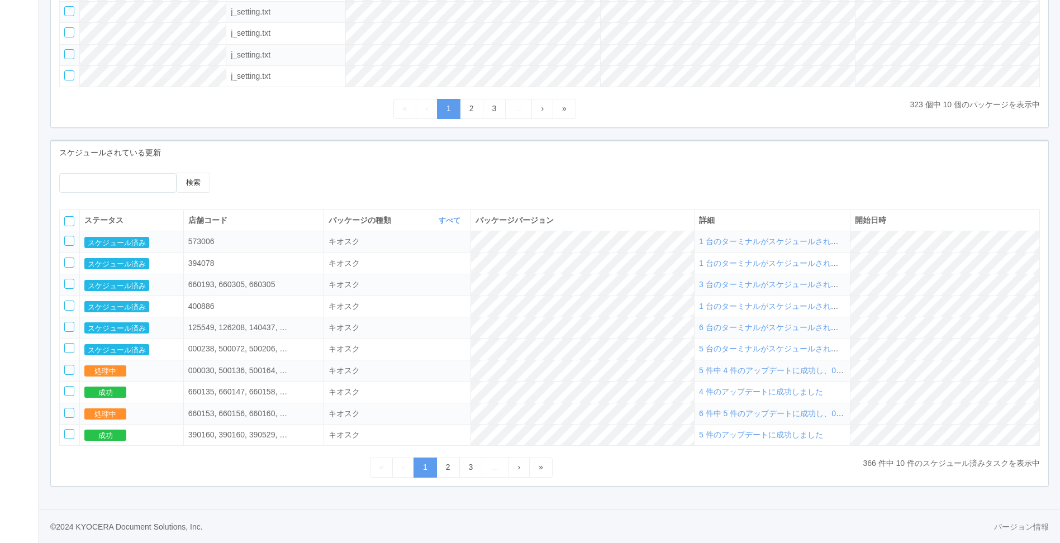
click at [765, 369] on span "5 件中 4 件のアップデートに成功し、0 件に失敗しました" at bounding box center [800, 370] width 202 height 9
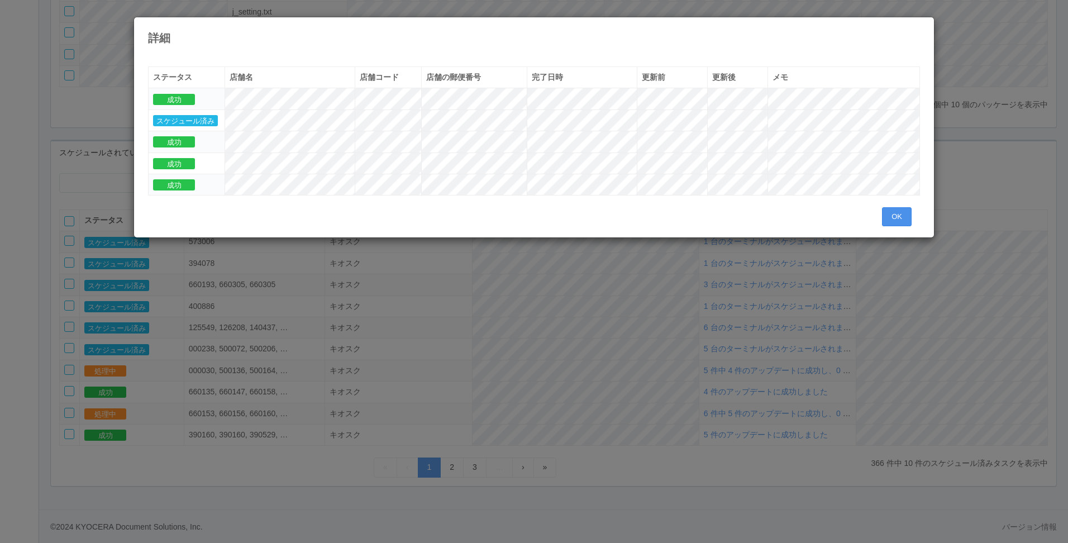
click at [892, 213] on button "OK" at bounding box center [897, 216] width 30 height 19
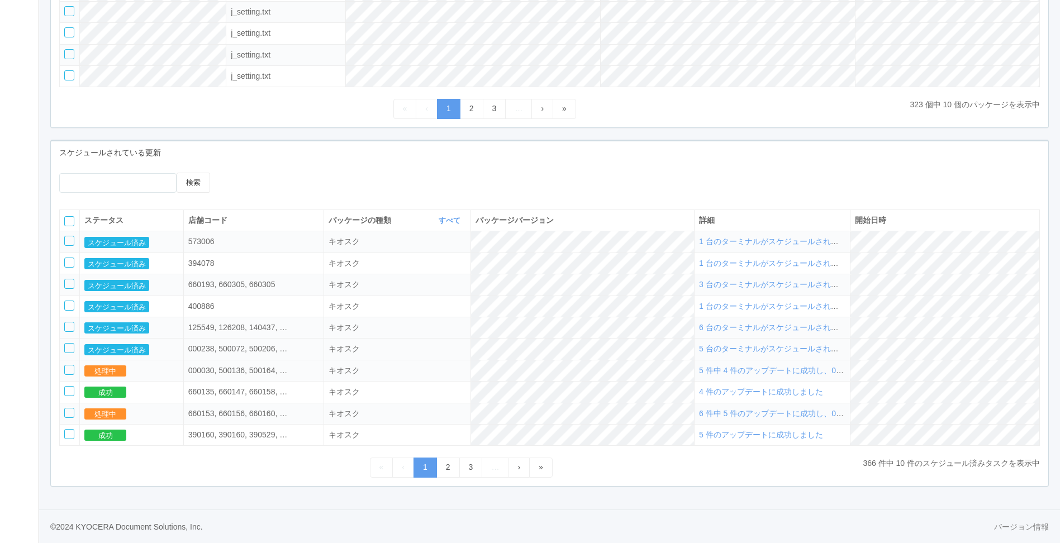
click at [804, 347] on span "5 台のターミナルがスケジュールされました" at bounding box center [776, 348] width 155 height 9
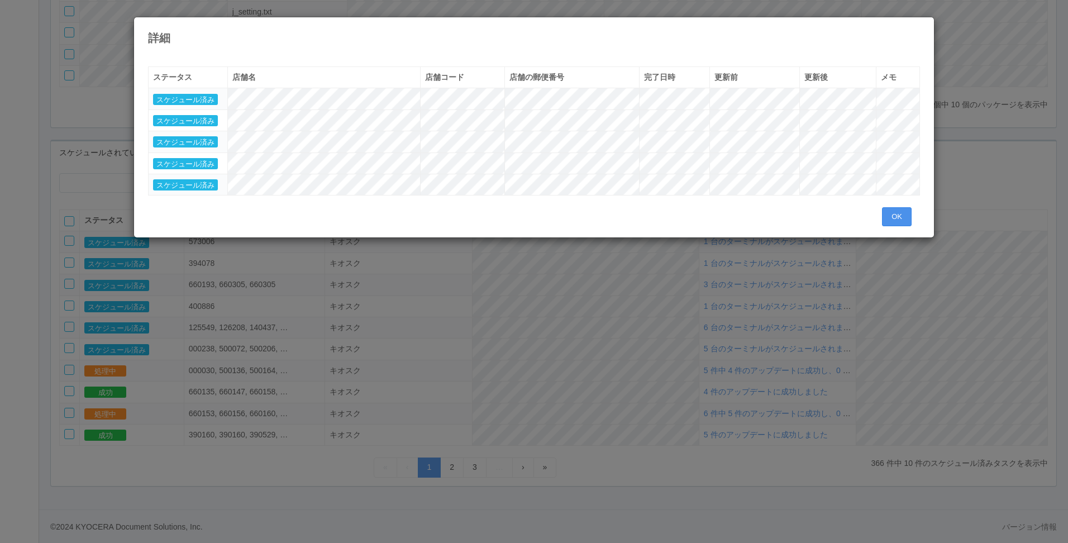
click at [888, 209] on button "OK" at bounding box center [897, 216] width 30 height 19
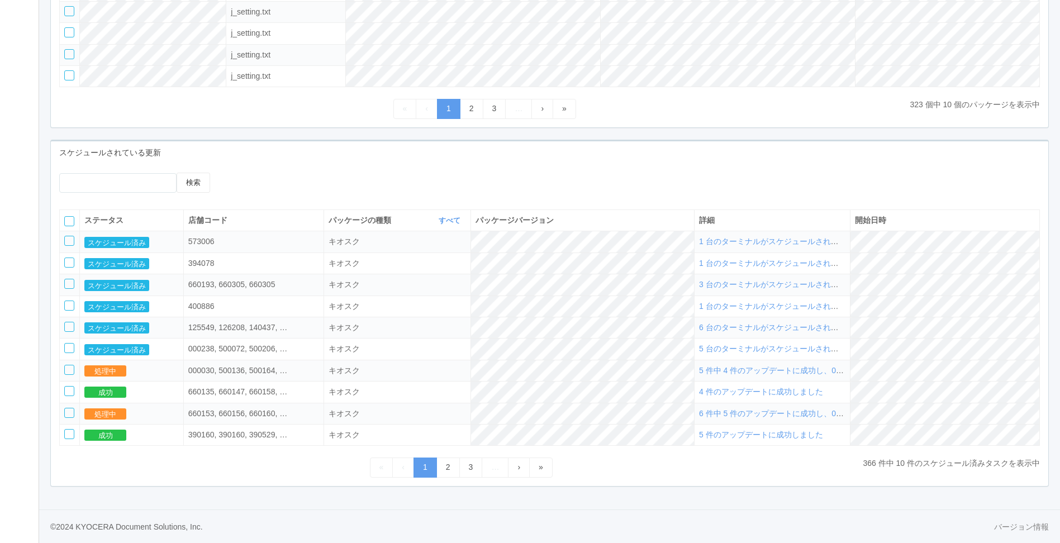
click at [781, 244] on span "1 台のターミナルがスケジュールされました" at bounding box center [776, 241] width 155 height 9
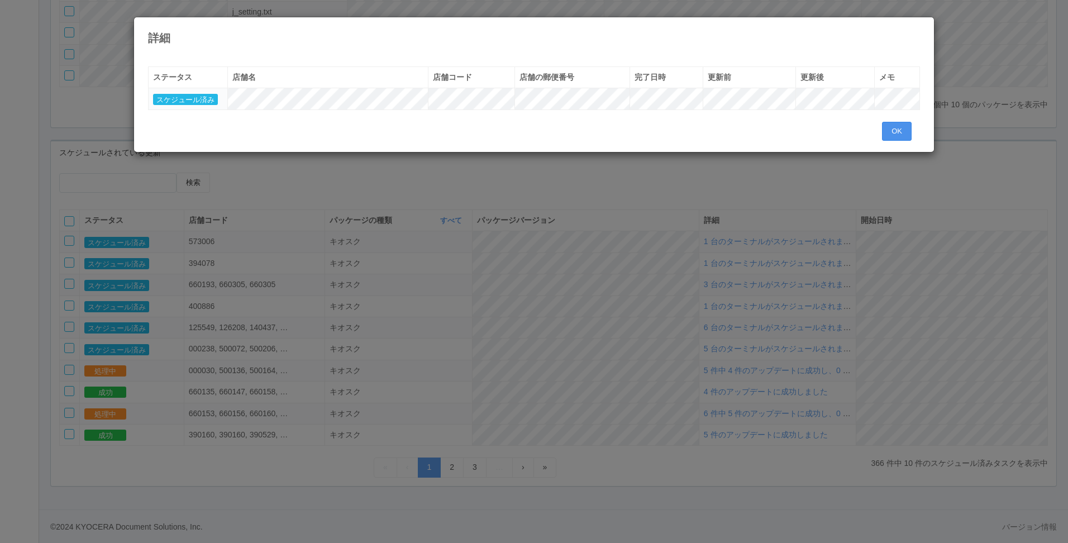
click at [888, 132] on button "OK" at bounding box center [897, 131] width 30 height 19
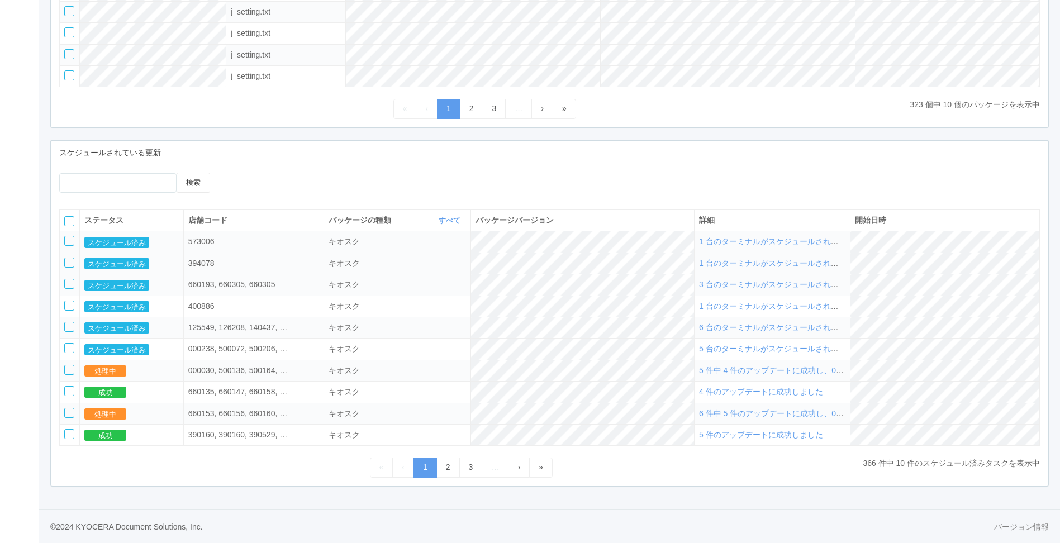
click at [822, 259] on span "1 台のターミナルがスケジュールされました" at bounding box center [776, 263] width 155 height 9
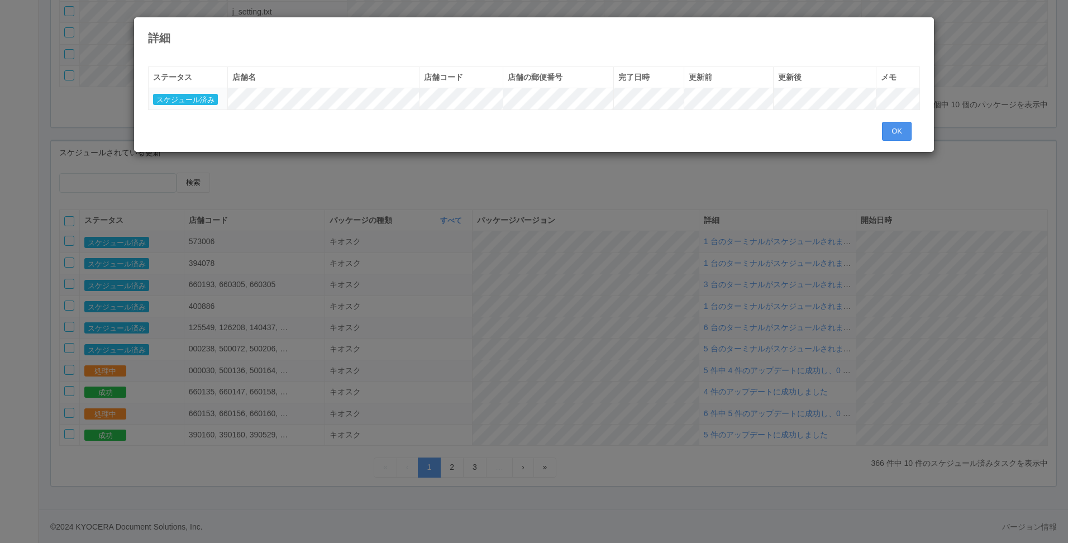
click at [886, 128] on button "OK" at bounding box center [897, 131] width 30 height 19
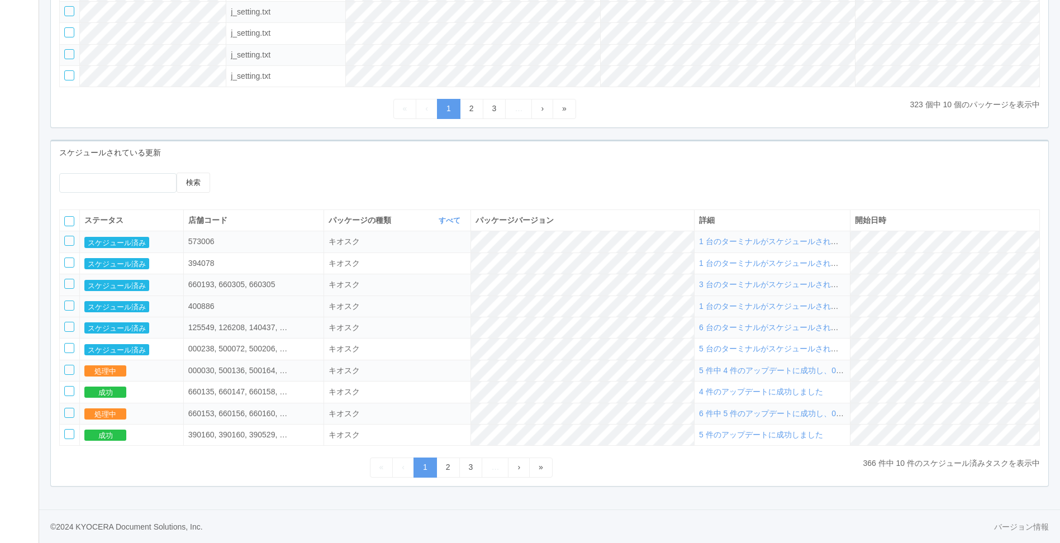
click at [843, 295] on td "1 台のターミナルがスケジュールされました" at bounding box center [772, 305] width 156 height 21
click at [844, 287] on span "3 台のターミナルがスケジュールされました" at bounding box center [776, 284] width 155 height 9
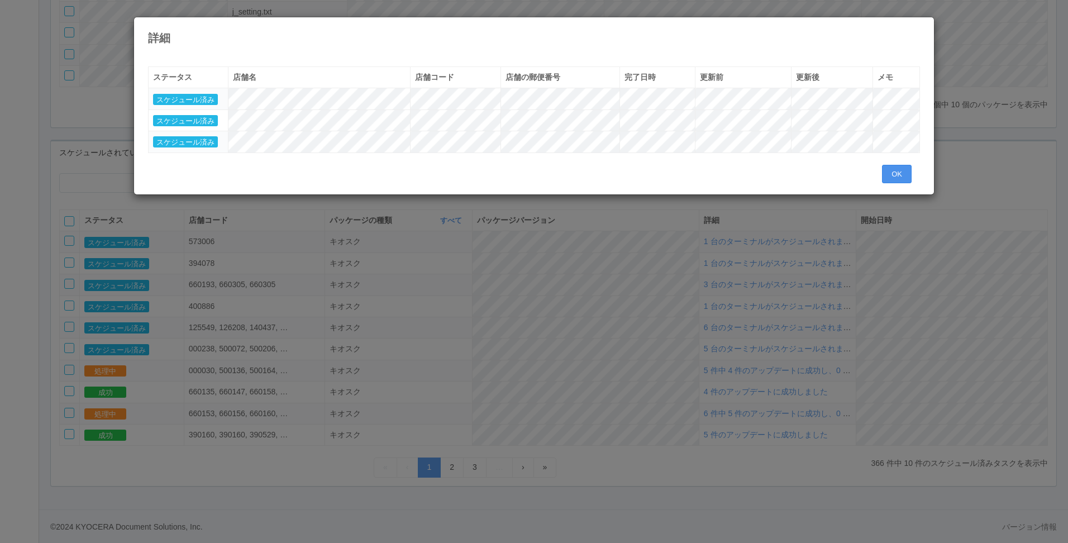
click at [894, 170] on button "OK" at bounding box center [897, 174] width 30 height 19
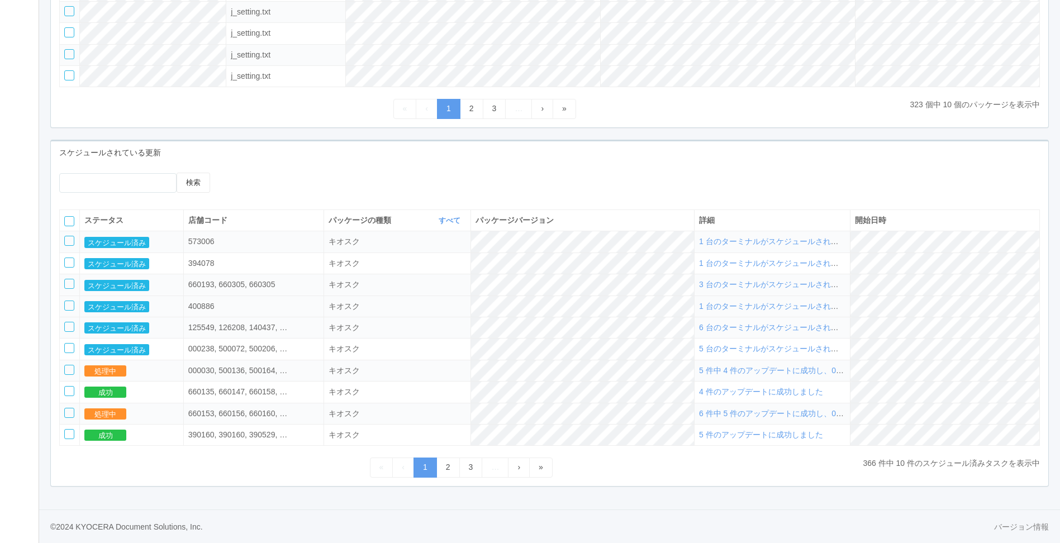
click at [853, 304] on span "1 台のターミナルがスケジュールされました" at bounding box center [776, 306] width 155 height 9
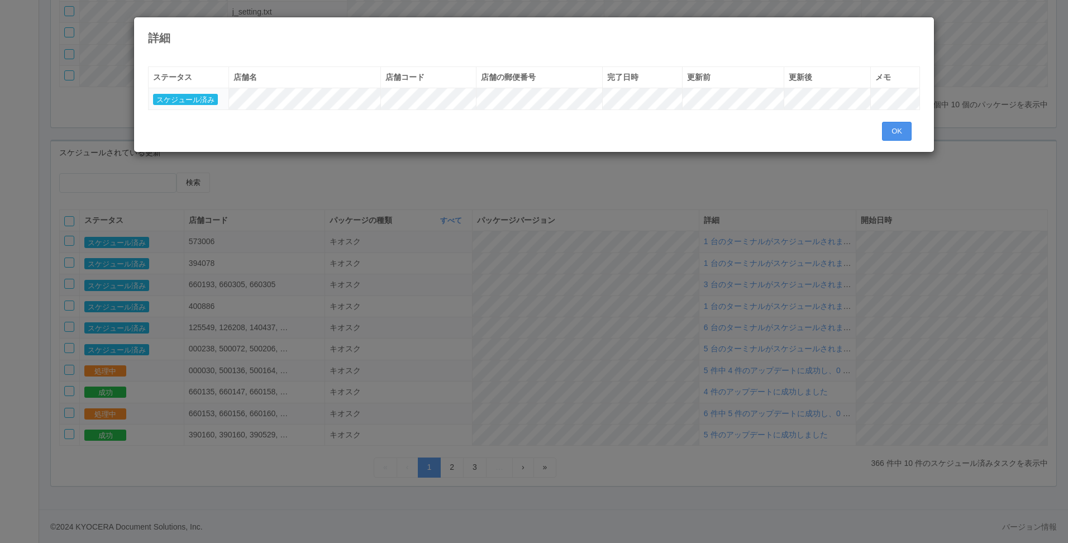
drag, startPoint x: 887, startPoint y: 131, endPoint x: 881, endPoint y: 141, distance: 11.8
click at [887, 132] on button "OK" at bounding box center [897, 131] width 30 height 19
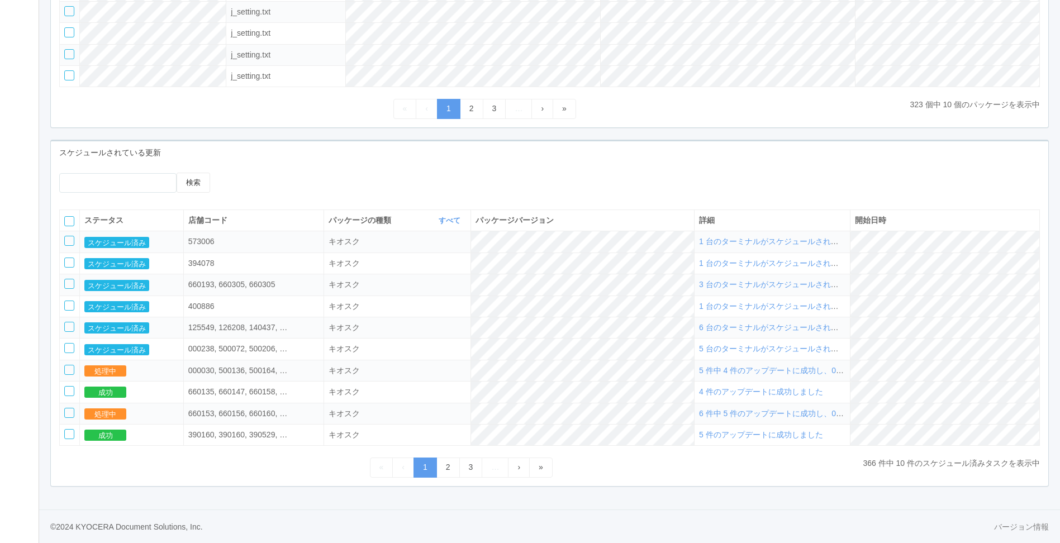
click at [854, 331] on span "6 台のターミナルがスケジュールされました" at bounding box center [776, 327] width 155 height 9
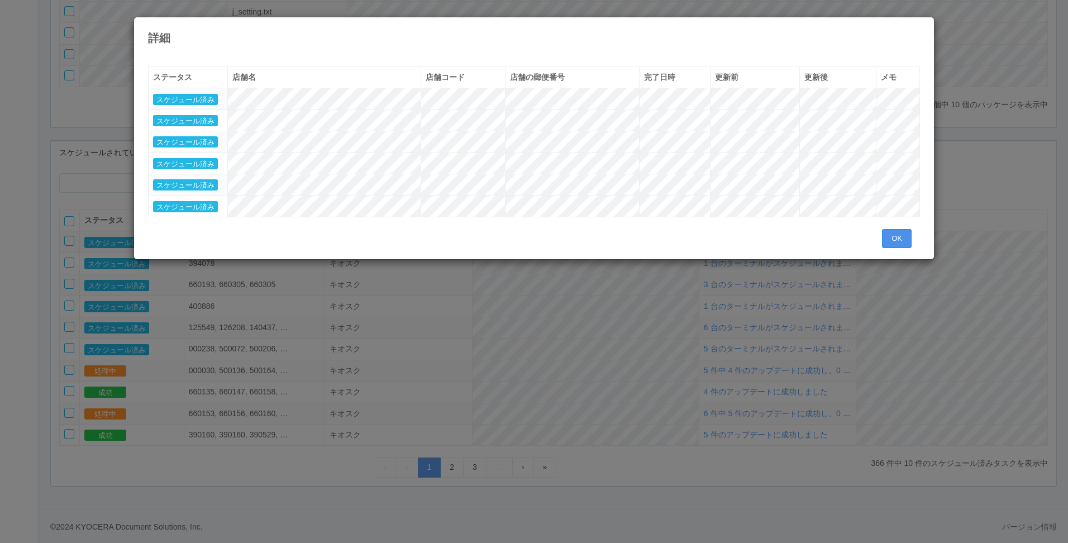
click at [884, 230] on button "OK" at bounding box center [897, 238] width 30 height 19
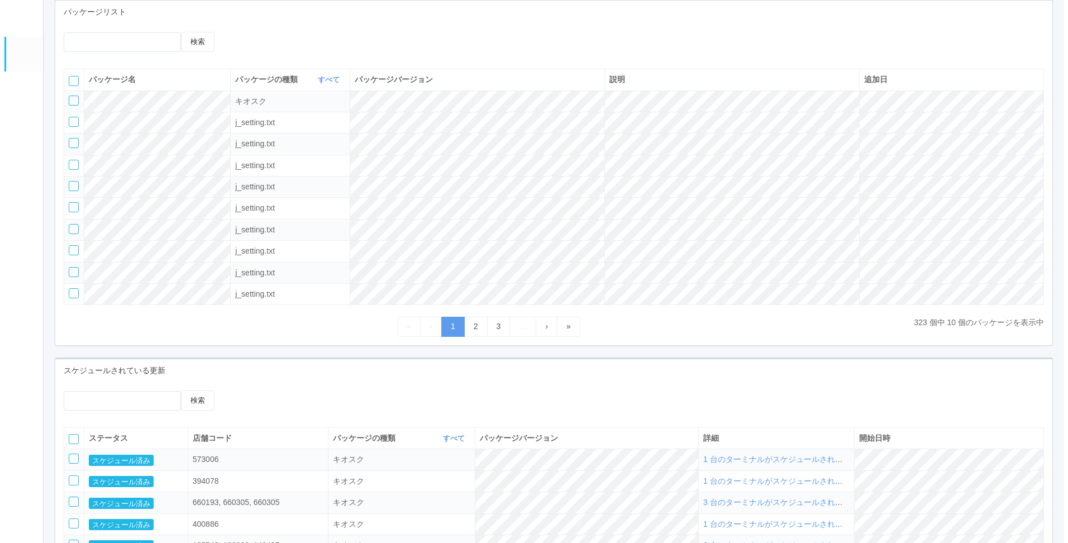
scroll to position [0, 0]
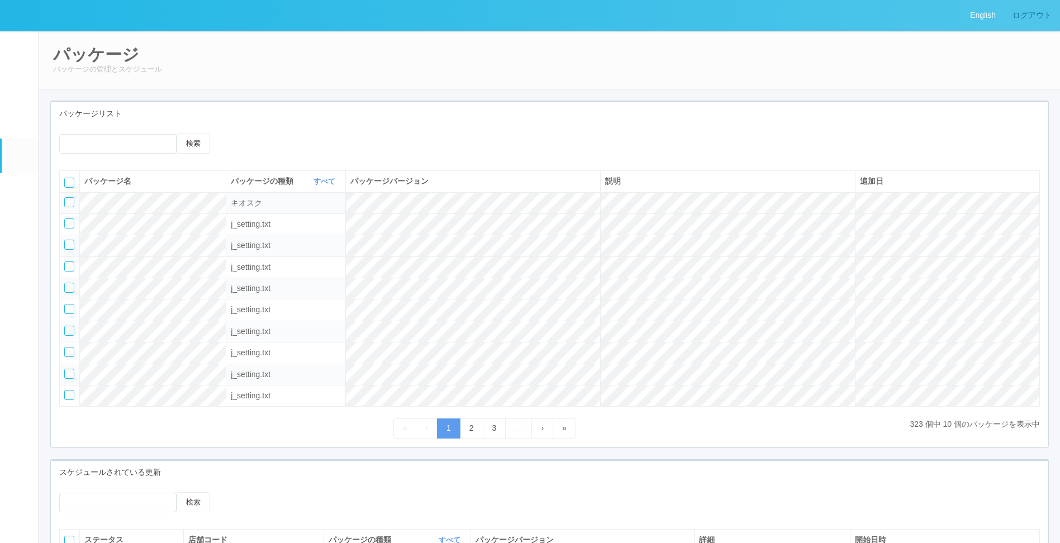
click at [1030, 15] on link "ログアウト" at bounding box center [1032, 15] width 56 height 31
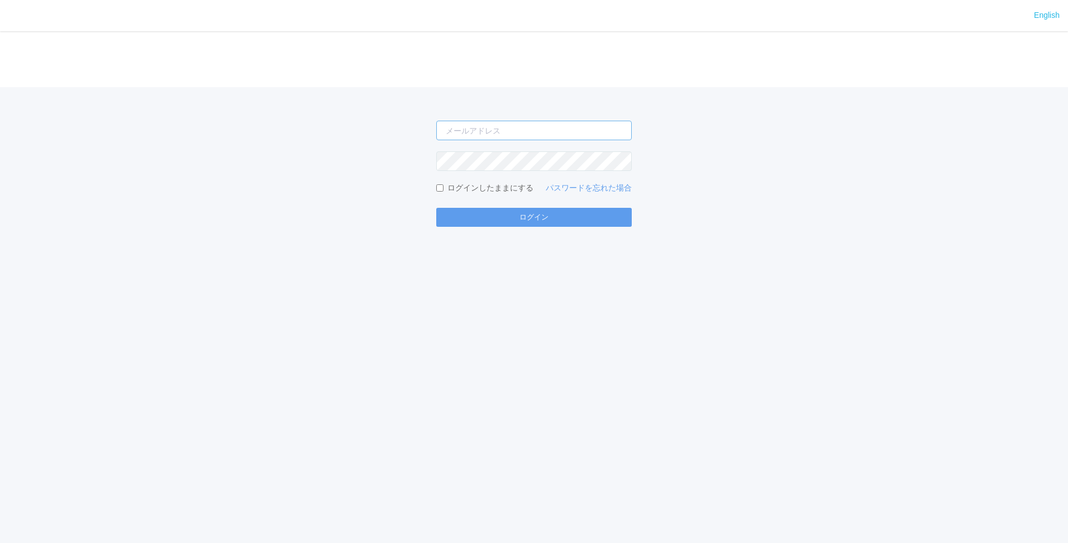
type input "[EMAIL_ADDRESS][DOMAIN_NAME]"
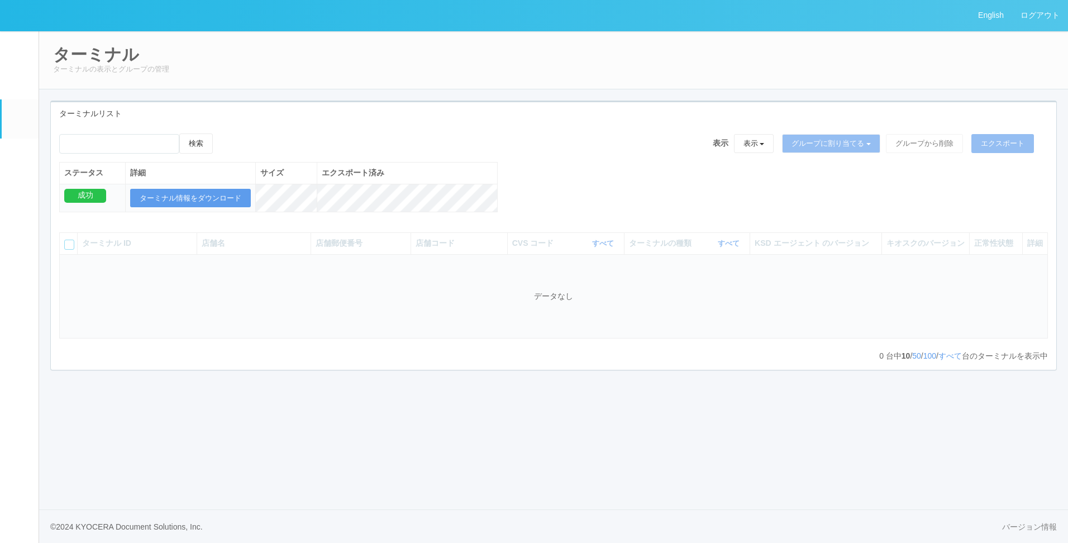
click at [424, 142] on div "検索 表示 表示 すべてのターミナル 未割り当てのターミナル グループを追加 グループ名を編集 アーカイブ済みのターミナル グループに割り当てる グループを追…" at bounding box center [553, 147] width 989 height 28
click at [10, 155] on link "パッケージ" at bounding box center [20, 156] width 37 height 34
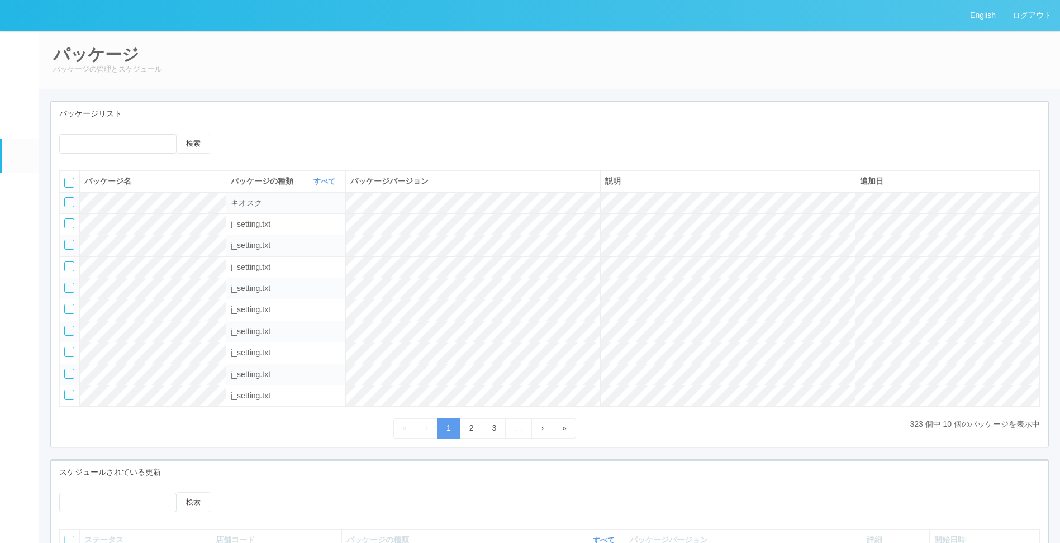
scroll to position [168, 0]
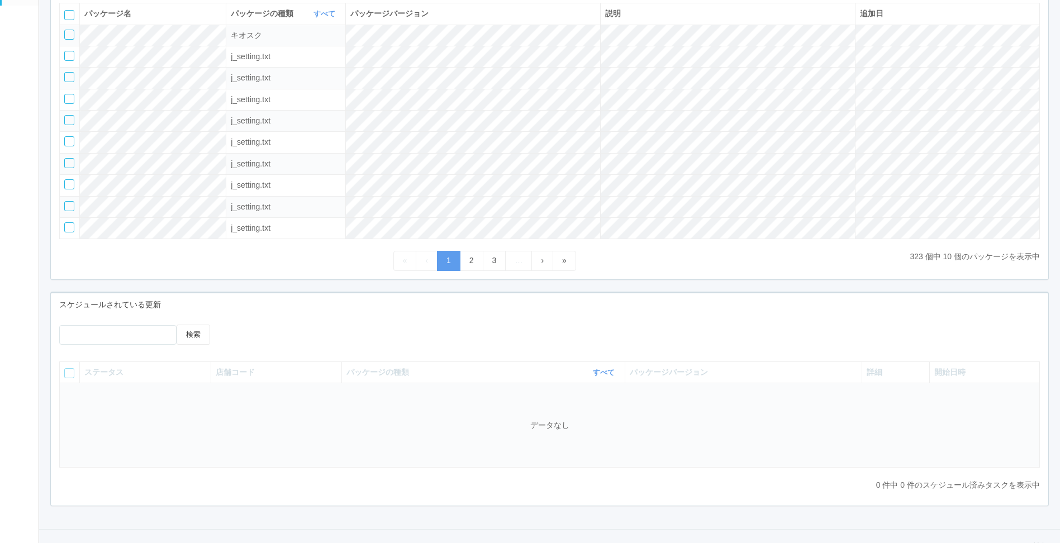
click at [341, 272] on div "検索 パッケージ名 パッケージの種類 すべて 表示 すべて キオスク KSD エージェント j_setting.txt パッケージバージョン 説明 追加日 キ…" at bounding box center [549, 119] width 997 height 322
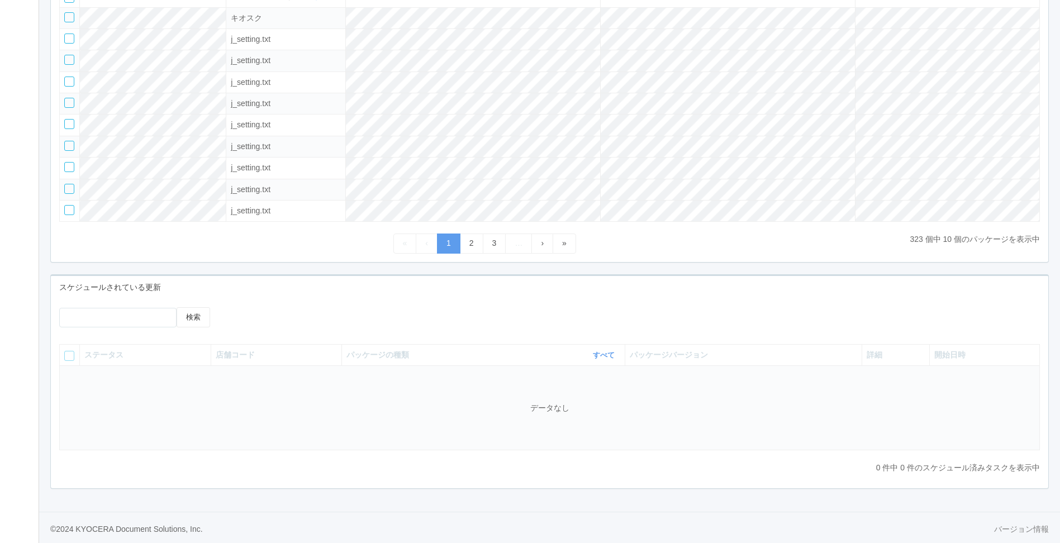
scroll to position [193, 0]
click at [342, 284] on div "スケジュールされている更新" at bounding box center [549, 285] width 997 height 23
click at [369, 282] on div "スケジュールされている更新" at bounding box center [549, 285] width 997 height 23
drag, startPoint x: 323, startPoint y: 270, endPoint x: 313, endPoint y: 269, distance: 10.7
click at [323, 274] on div "スケジュールされている更新" at bounding box center [549, 285] width 997 height 23
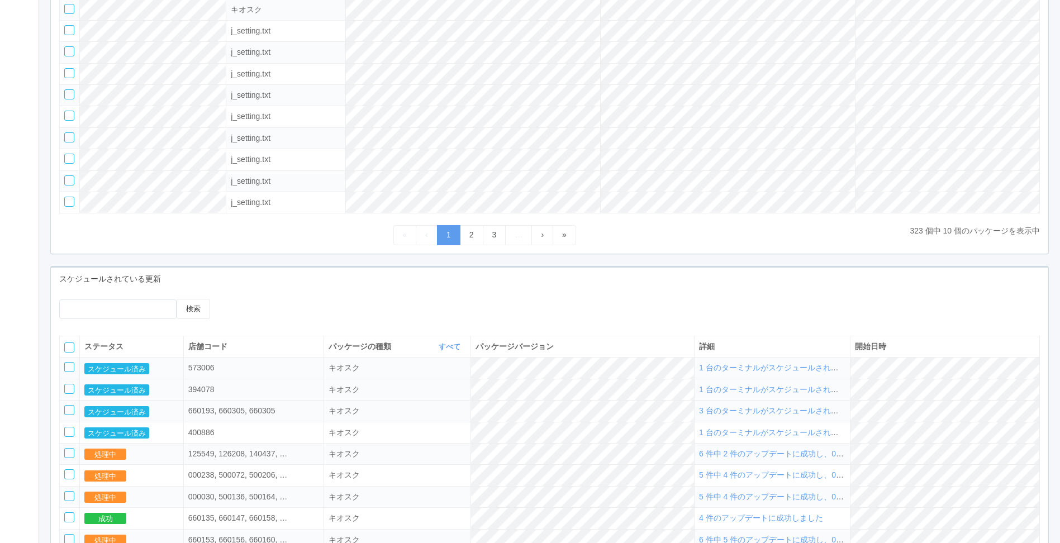
scroll to position [305, 0]
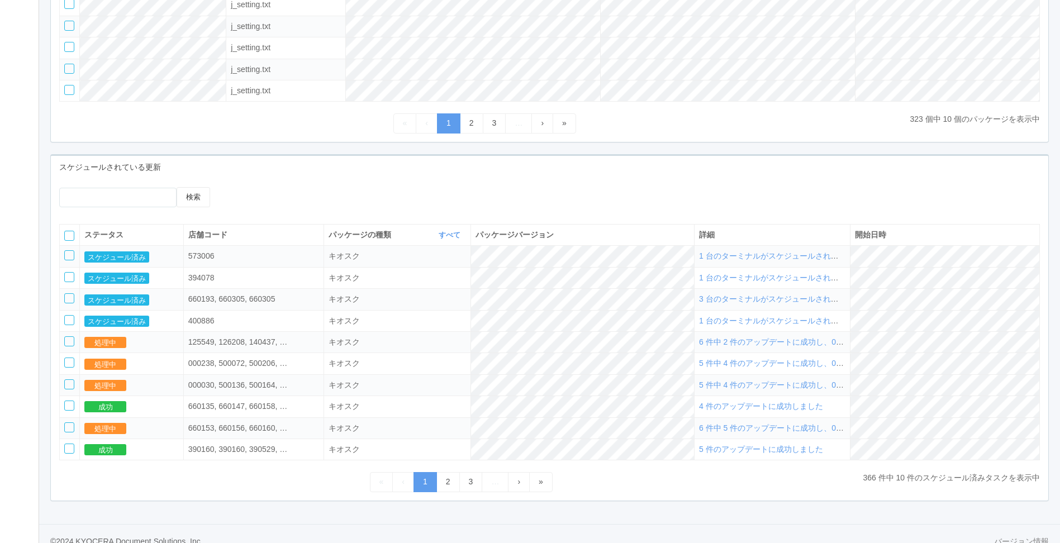
click at [778, 389] on span "5 件中 4 件のアップデートに成功し、0 件に失敗しました" at bounding box center [800, 384] width 202 height 9
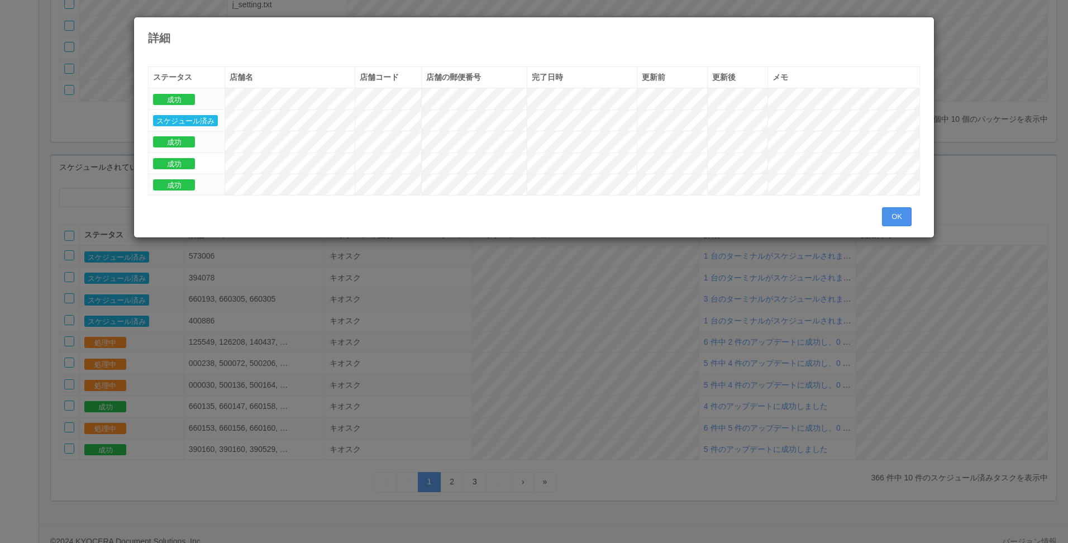
click at [895, 211] on button "OK" at bounding box center [897, 216] width 30 height 19
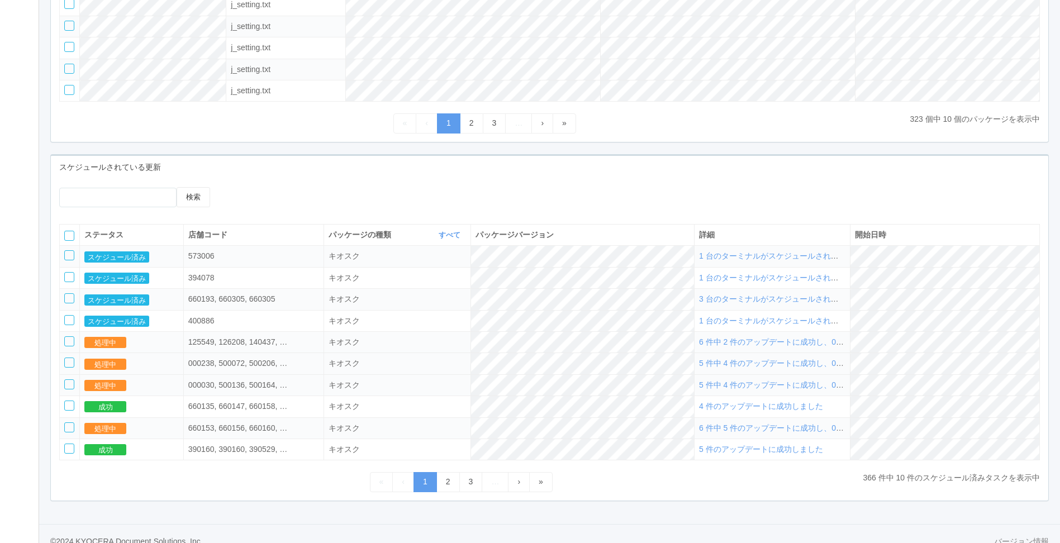
click at [755, 368] on span "5 件中 4 件のアップデートに成功し、0 件に失敗しました" at bounding box center [800, 363] width 202 height 9
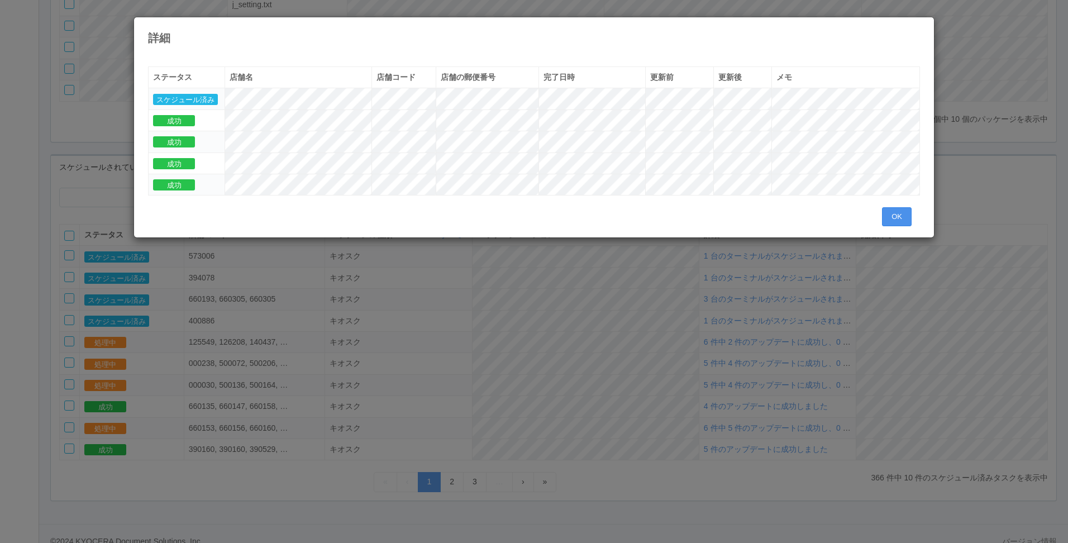
click at [898, 219] on button "OK" at bounding box center [897, 216] width 30 height 19
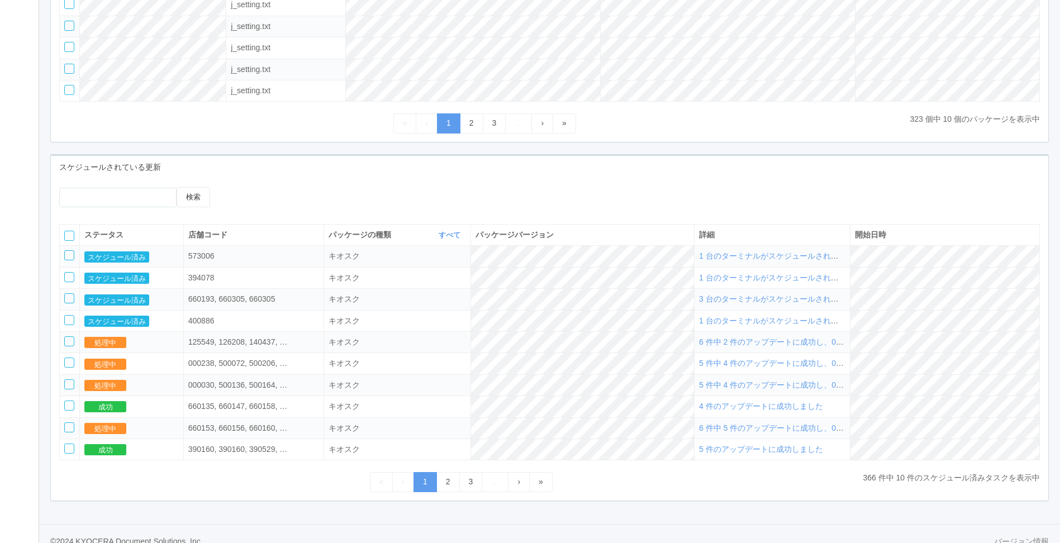
click at [766, 344] on span "6 件中 2 件のアップデートに成功し、0 件に失敗しました" at bounding box center [800, 341] width 202 height 9
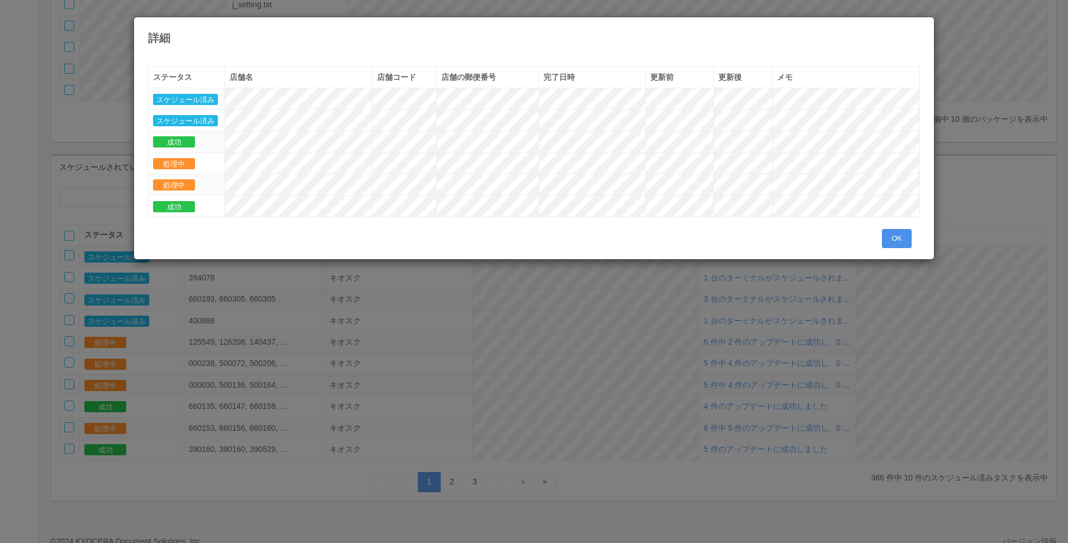
click at [894, 238] on button "OK" at bounding box center [897, 238] width 30 height 19
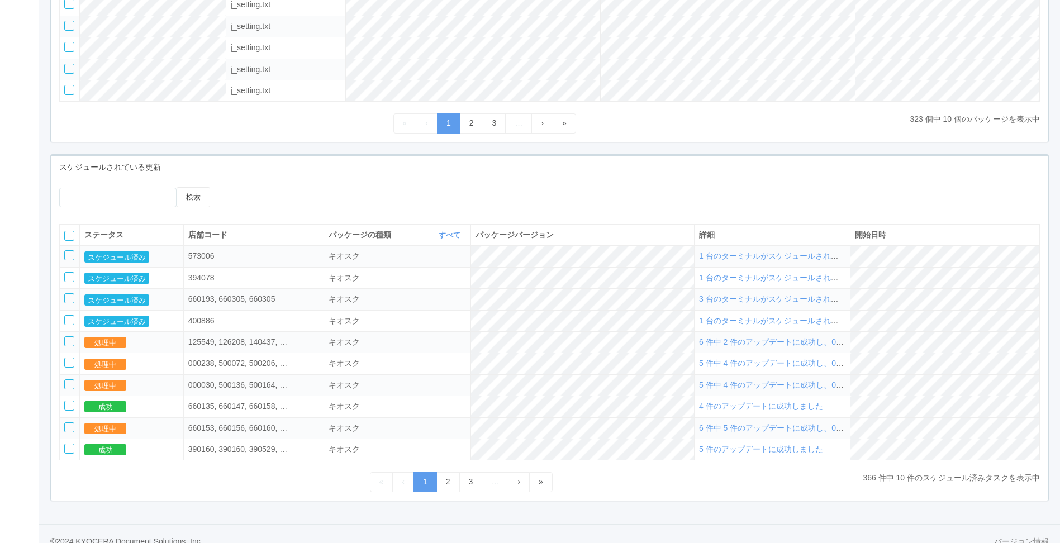
click at [572, 192] on div "検索" at bounding box center [549, 201] width 997 height 28
drag, startPoint x: 417, startPoint y: 199, endPoint x: 410, endPoint y: 193, distance: 8.7
click at [415, 195] on div at bounding box center [347, 191] width 224 height 8
click at [409, 191] on div at bounding box center [347, 191] width 224 height 8
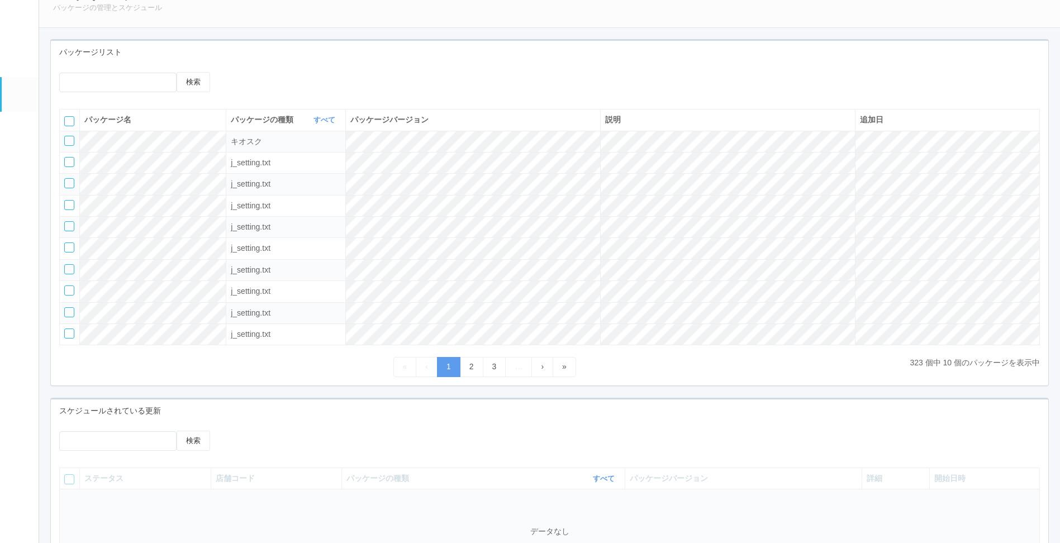
scroll to position [117, 0]
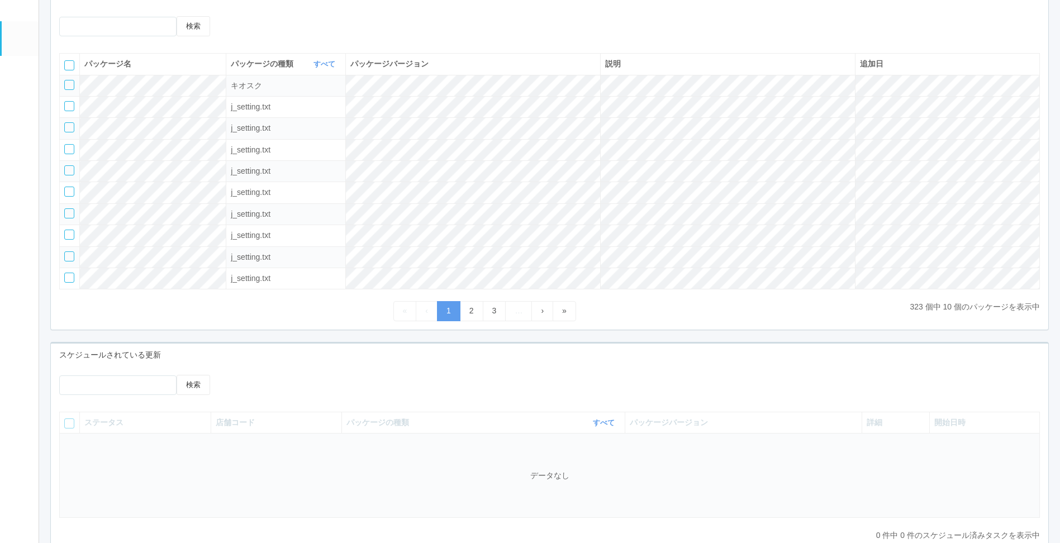
click at [419, 379] on div at bounding box center [347, 379] width 224 height 8
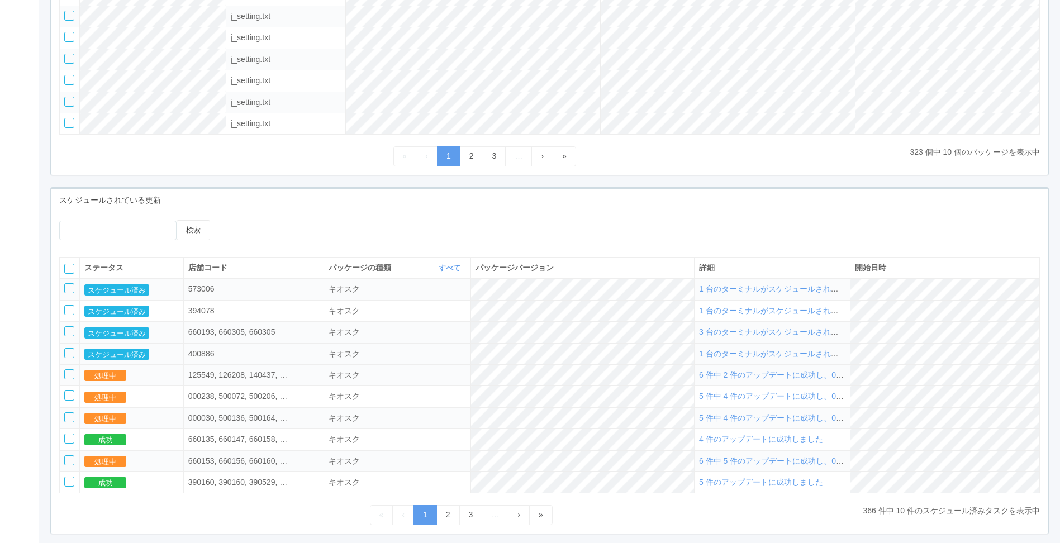
scroll to position [326, 0]
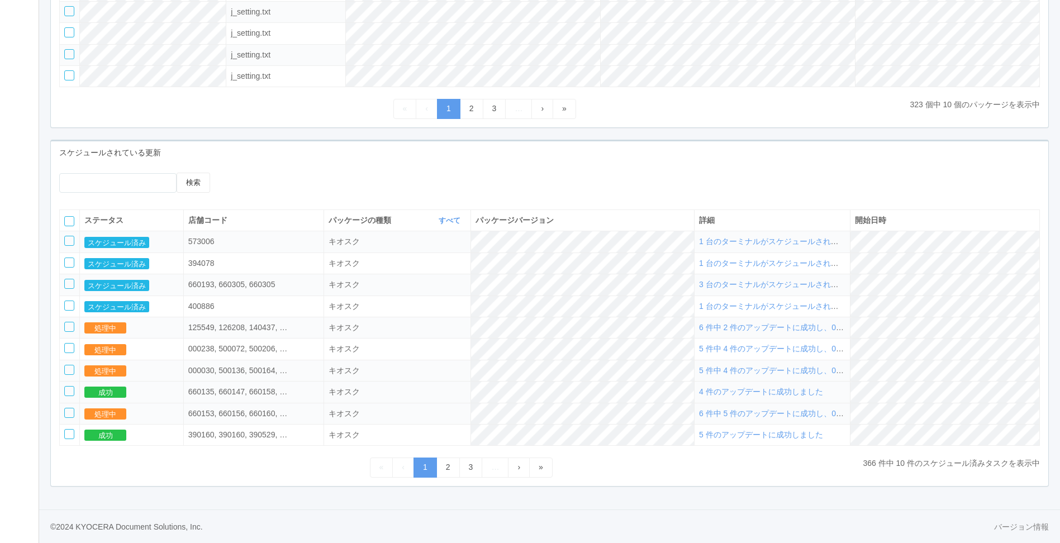
click at [751, 394] on span "4 件のアップデートに成功しました" at bounding box center [761, 391] width 124 height 9
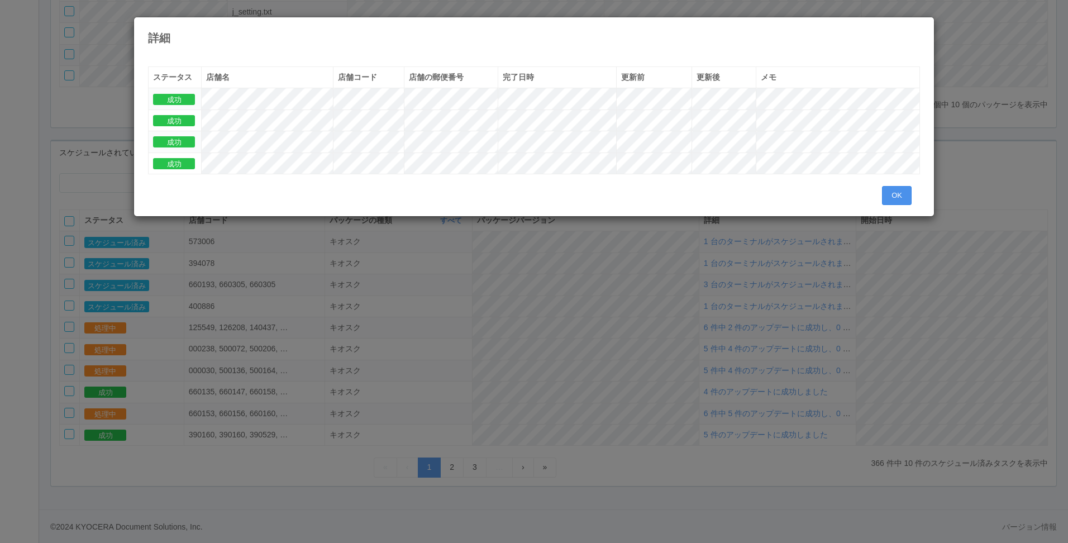
click at [901, 197] on button "OK" at bounding box center [897, 195] width 30 height 19
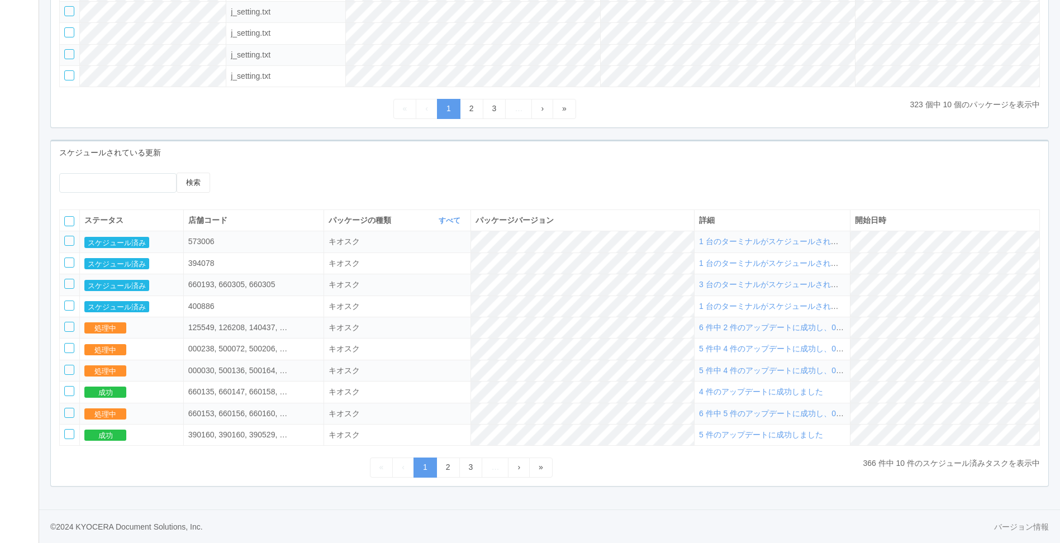
click at [769, 416] on span "6 件中 5 件のアップデートに成功し、0 件に失敗しました" at bounding box center [800, 413] width 202 height 9
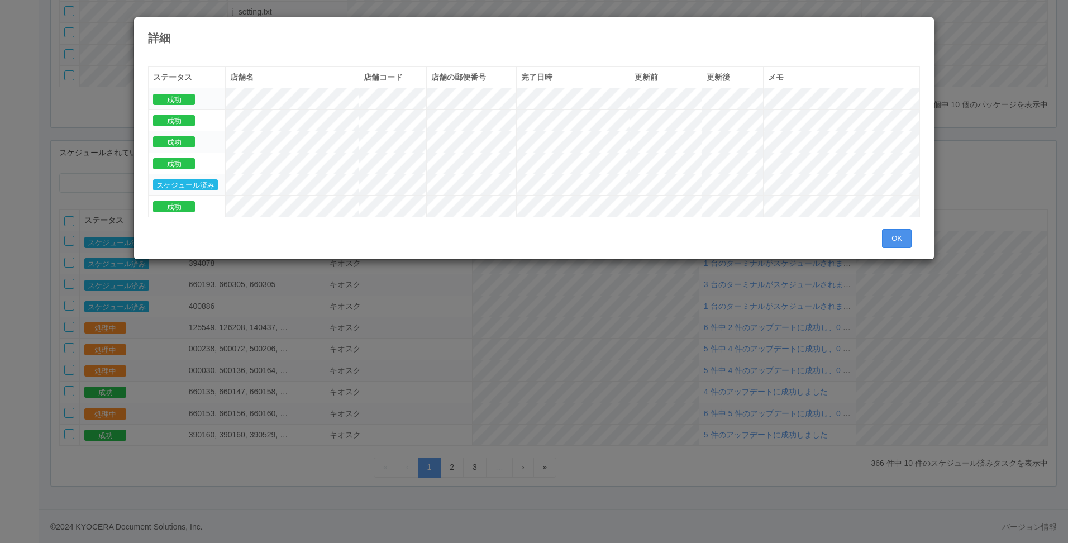
drag, startPoint x: 885, startPoint y: 238, endPoint x: 878, endPoint y: 264, distance: 26.2
click at [885, 240] on button "OK" at bounding box center [897, 238] width 30 height 19
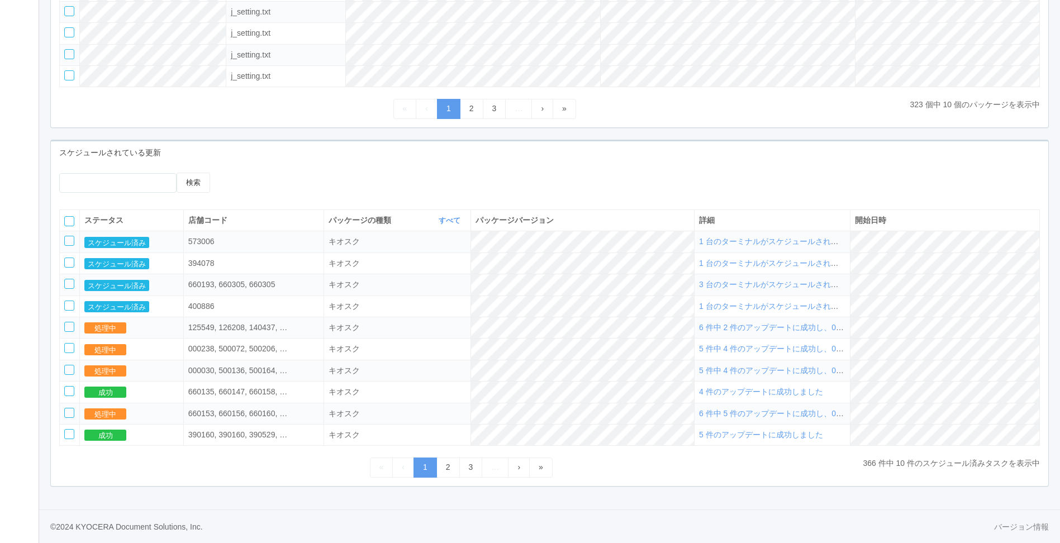
click at [769, 332] on span "6 件中 2 件のアップデートに成功し、0 件に失敗しました" at bounding box center [800, 327] width 202 height 9
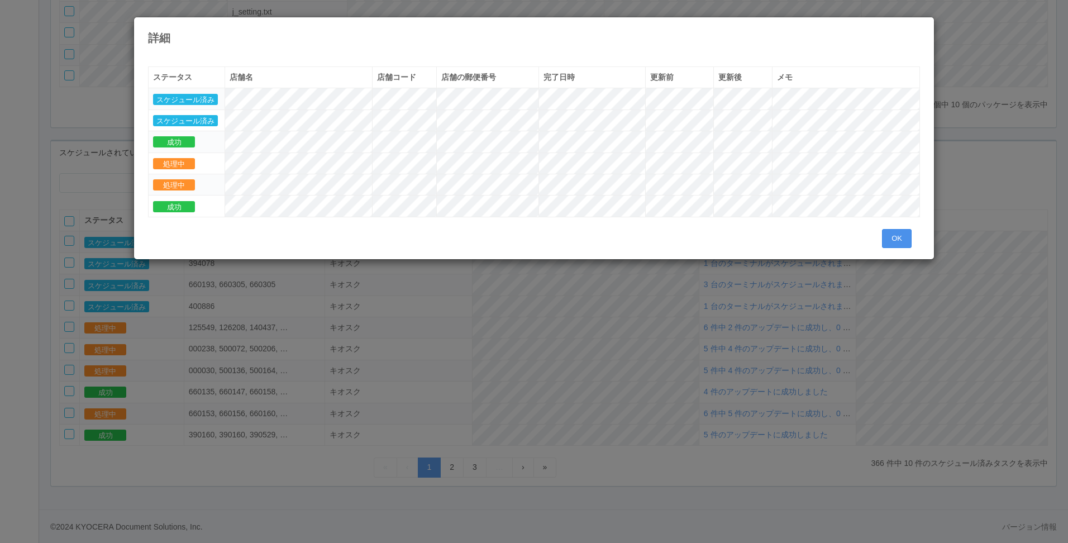
click at [886, 237] on button "OK" at bounding box center [897, 238] width 30 height 19
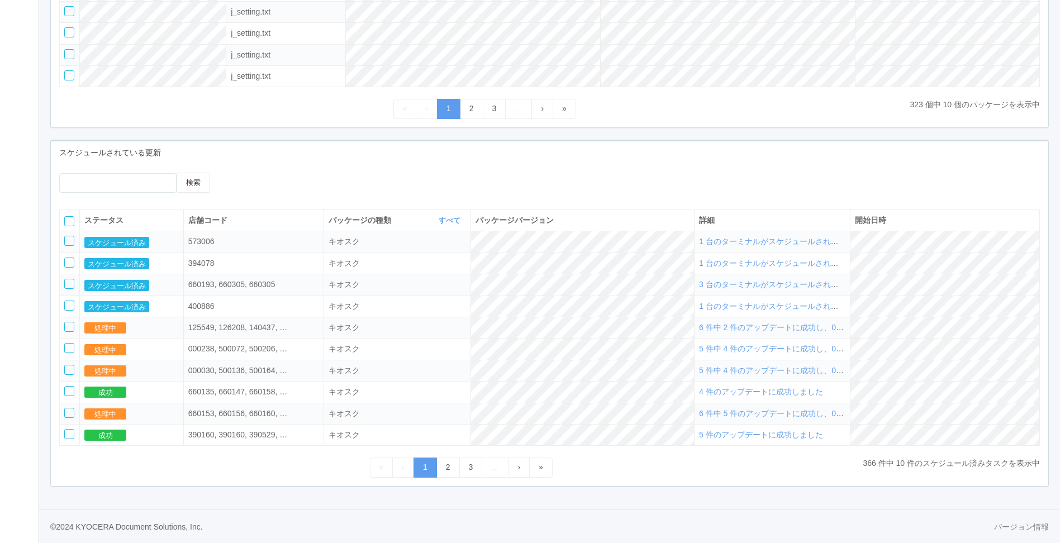
click at [321, 181] on div at bounding box center [347, 177] width 224 height 8
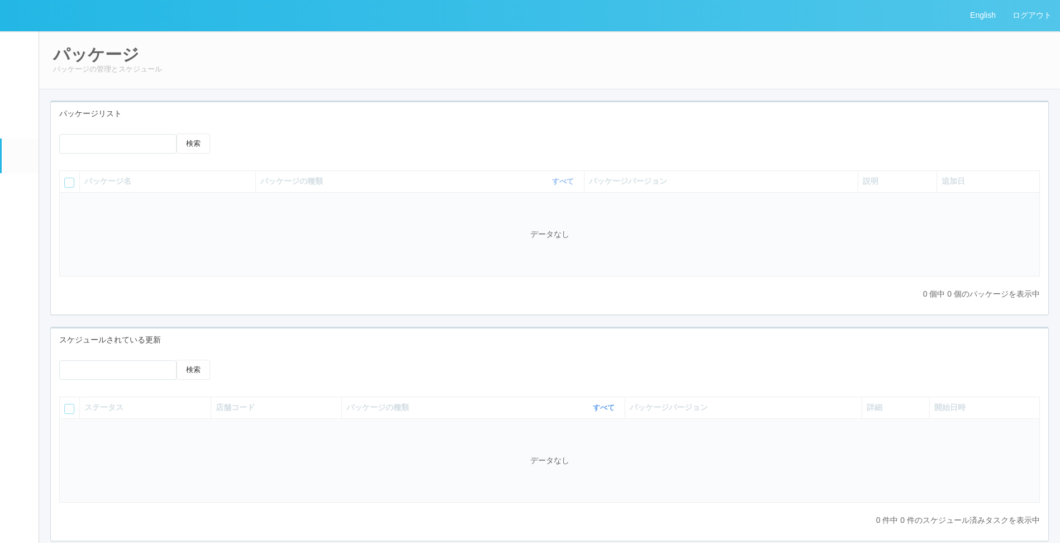
scroll to position [61, 0]
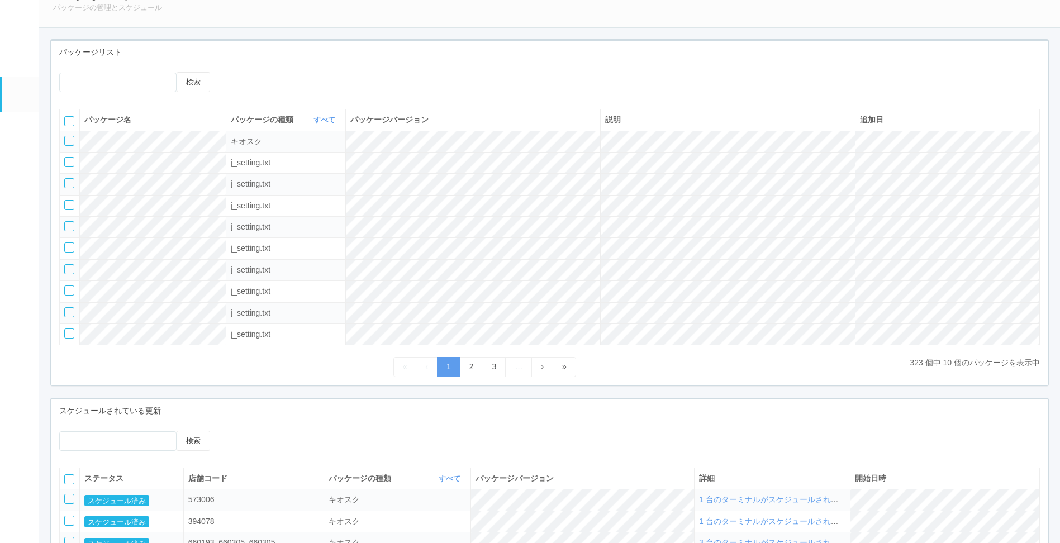
click at [361, 76] on div at bounding box center [342, 76] width 249 height 8
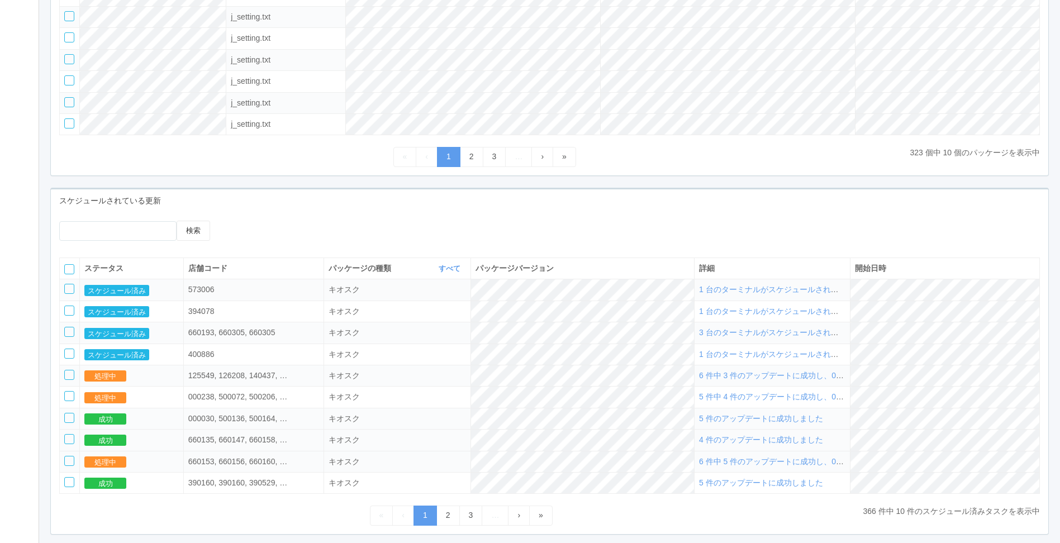
scroll to position [326, 0]
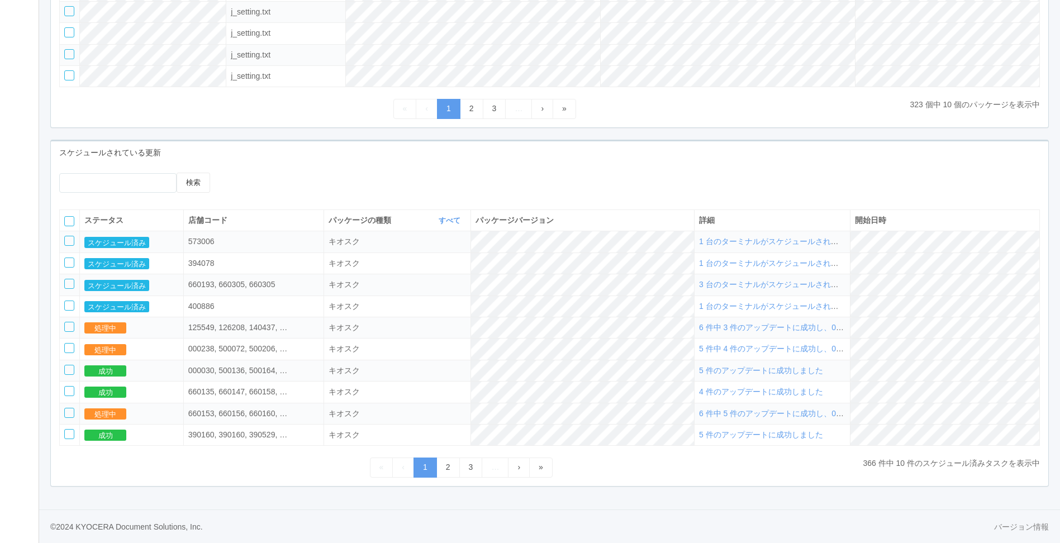
click at [735, 418] on span "6 件中 5 件のアップデートに成功し、0 件に失敗しました" at bounding box center [800, 413] width 202 height 9
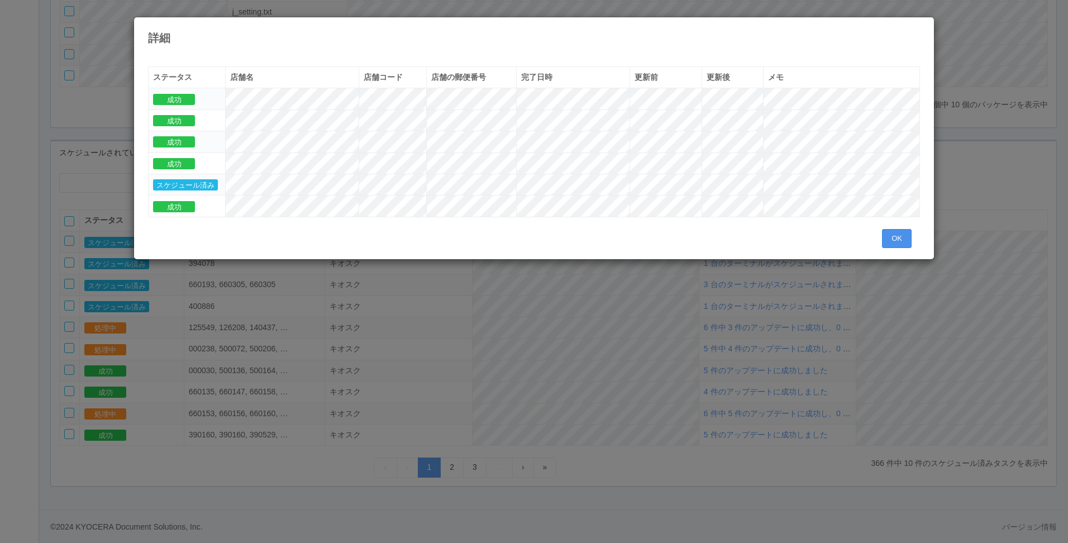
click at [893, 237] on button "OK" at bounding box center [897, 238] width 30 height 19
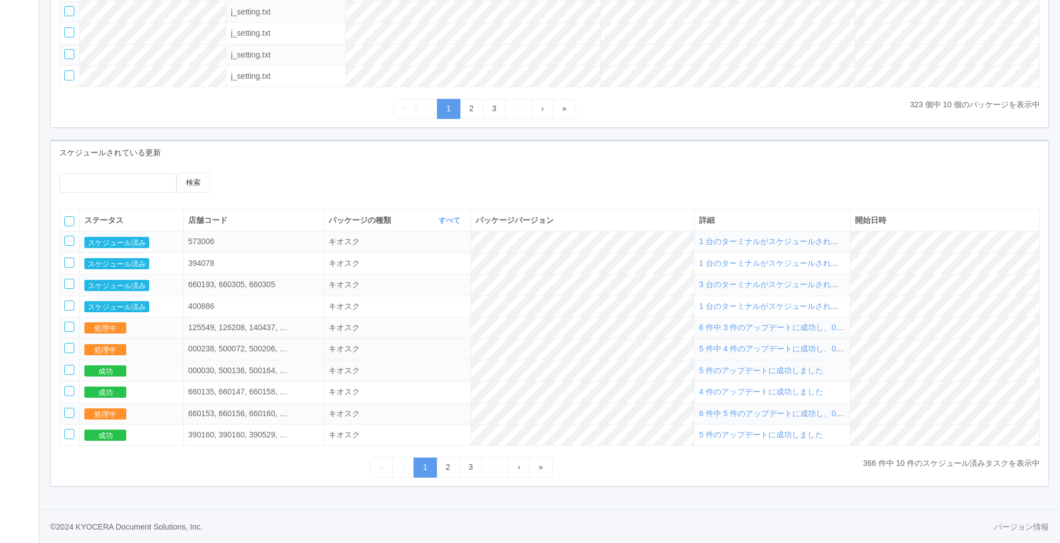
click at [741, 355] on div "5 件中 4 件のアップデートに成功し、0 件に失敗しました" at bounding box center [772, 349] width 146 height 12
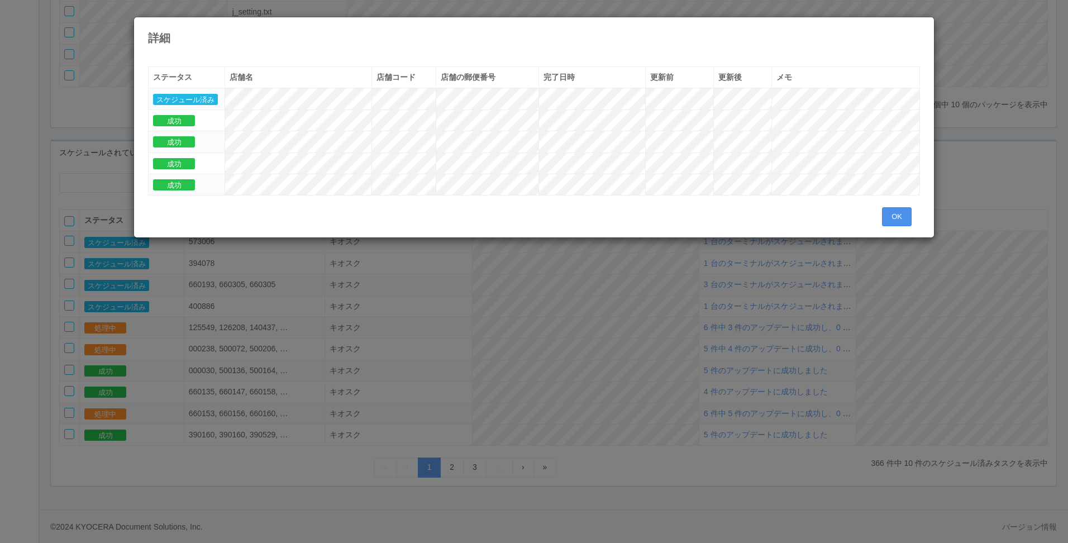
click at [887, 209] on button "OK" at bounding box center [897, 216] width 30 height 19
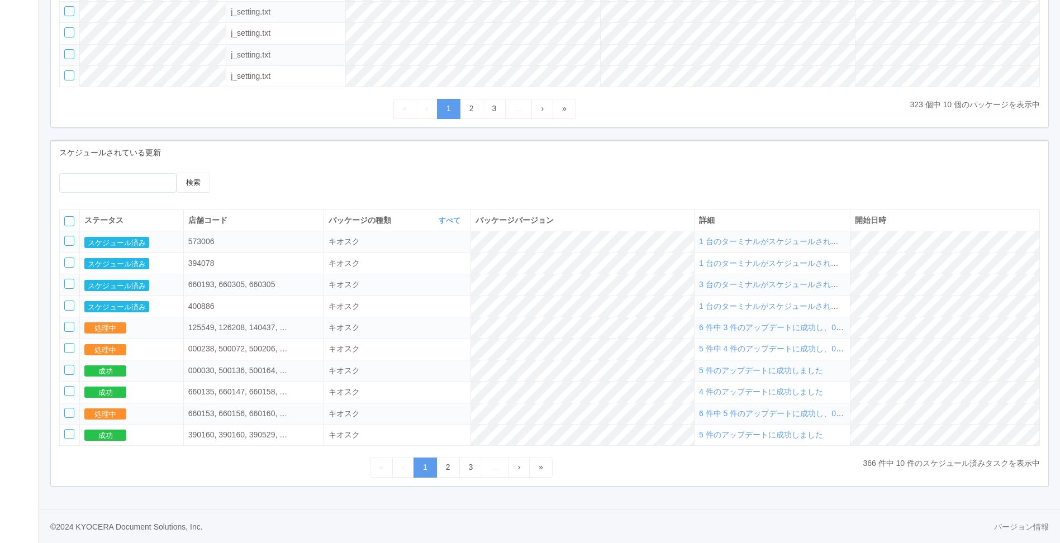
click at [757, 330] on span "6 件中 3 件のアップデートに成功し、0 件に失敗しました" at bounding box center [800, 327] width 202 height 9
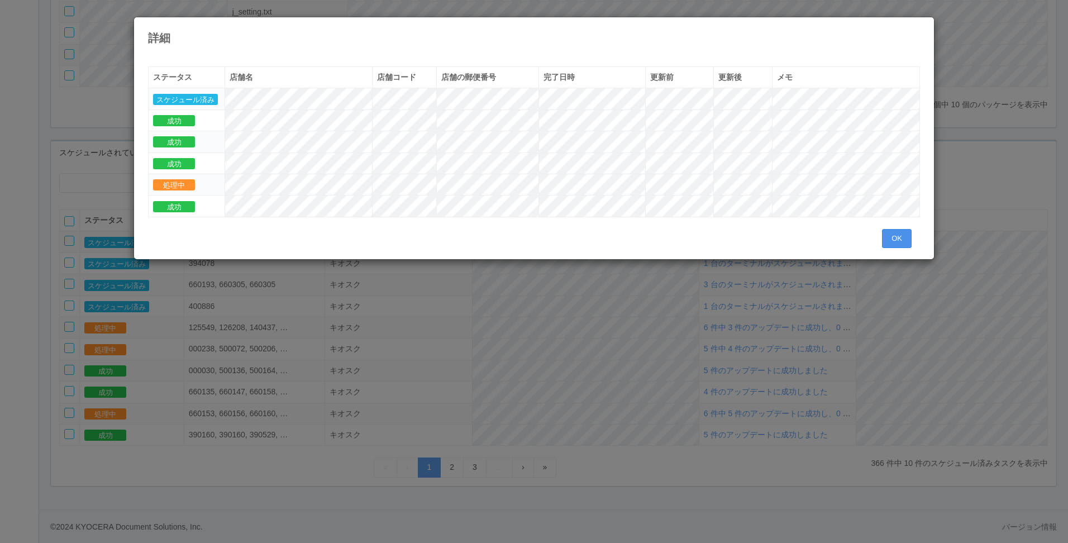
click at [891, 235] on button "OK" at bounding box center [897, 238] width 30 height 19
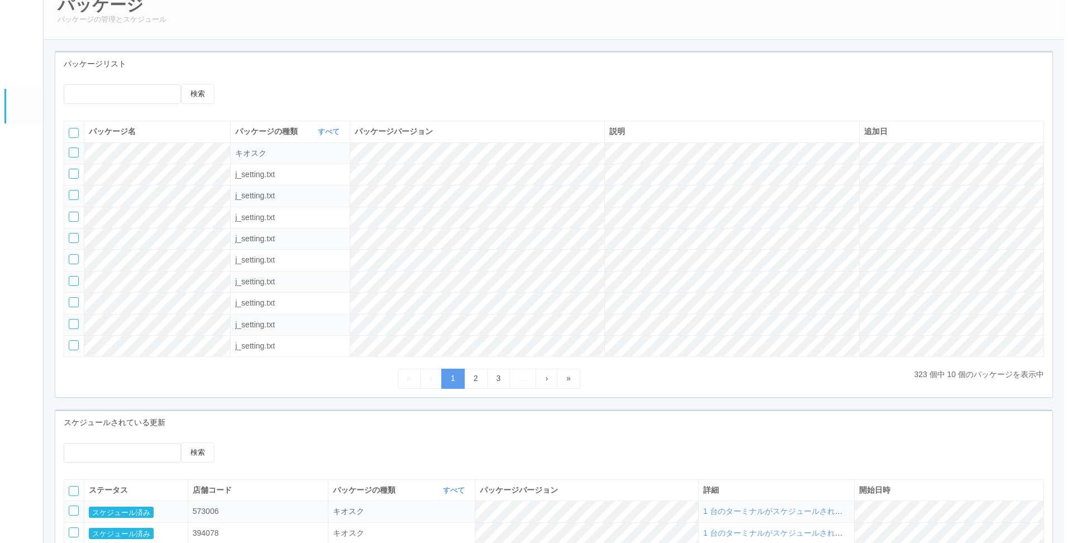
scroll to position [0, 0]
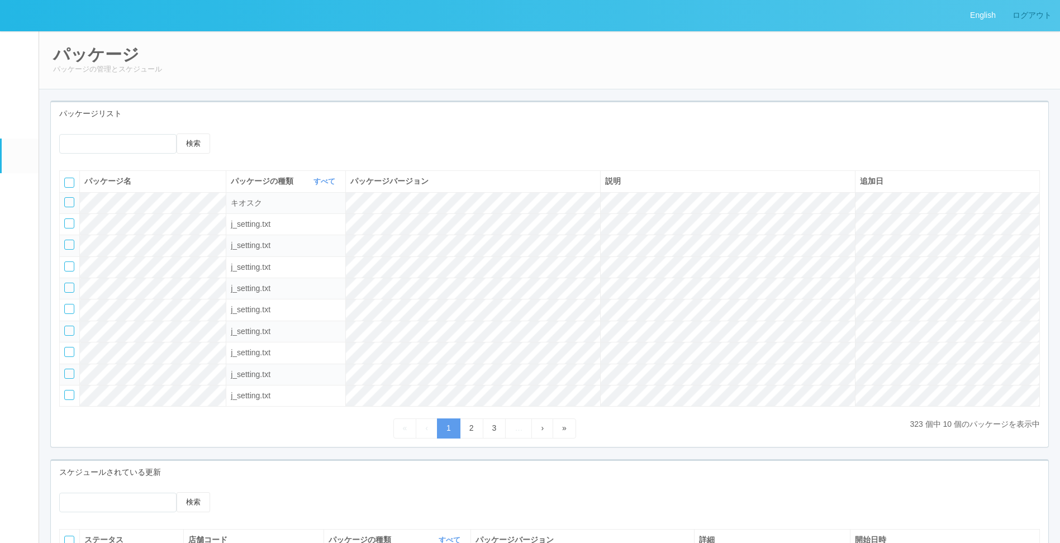
click at [1017, 20] on link "ログアウト" at bounding box center [1032, 15] width 56 height 31
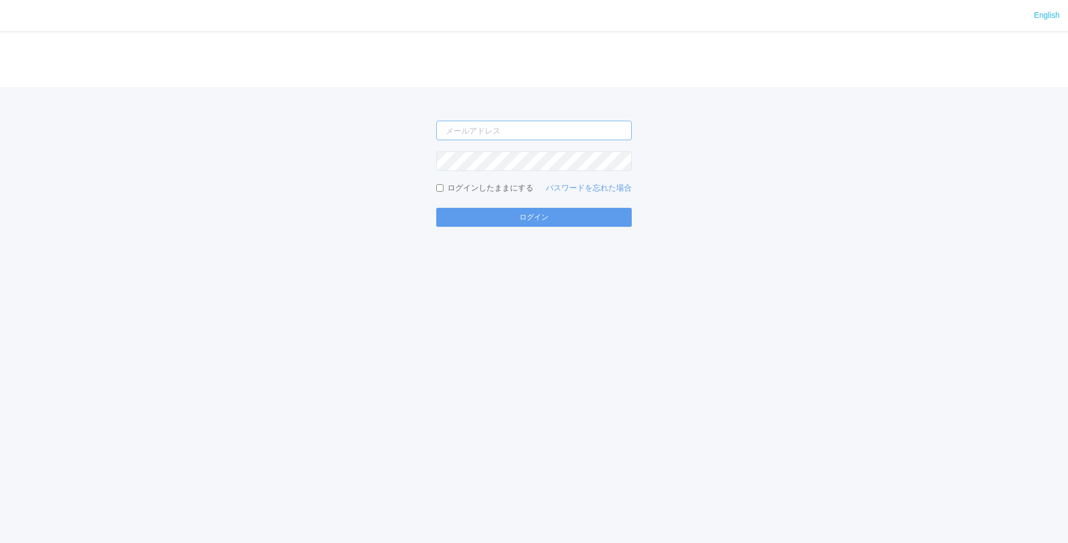
type input "[EMAIL_ADDRESS][DOMAIN_NAME]"
